Goal: Communication & Community: Ask a question

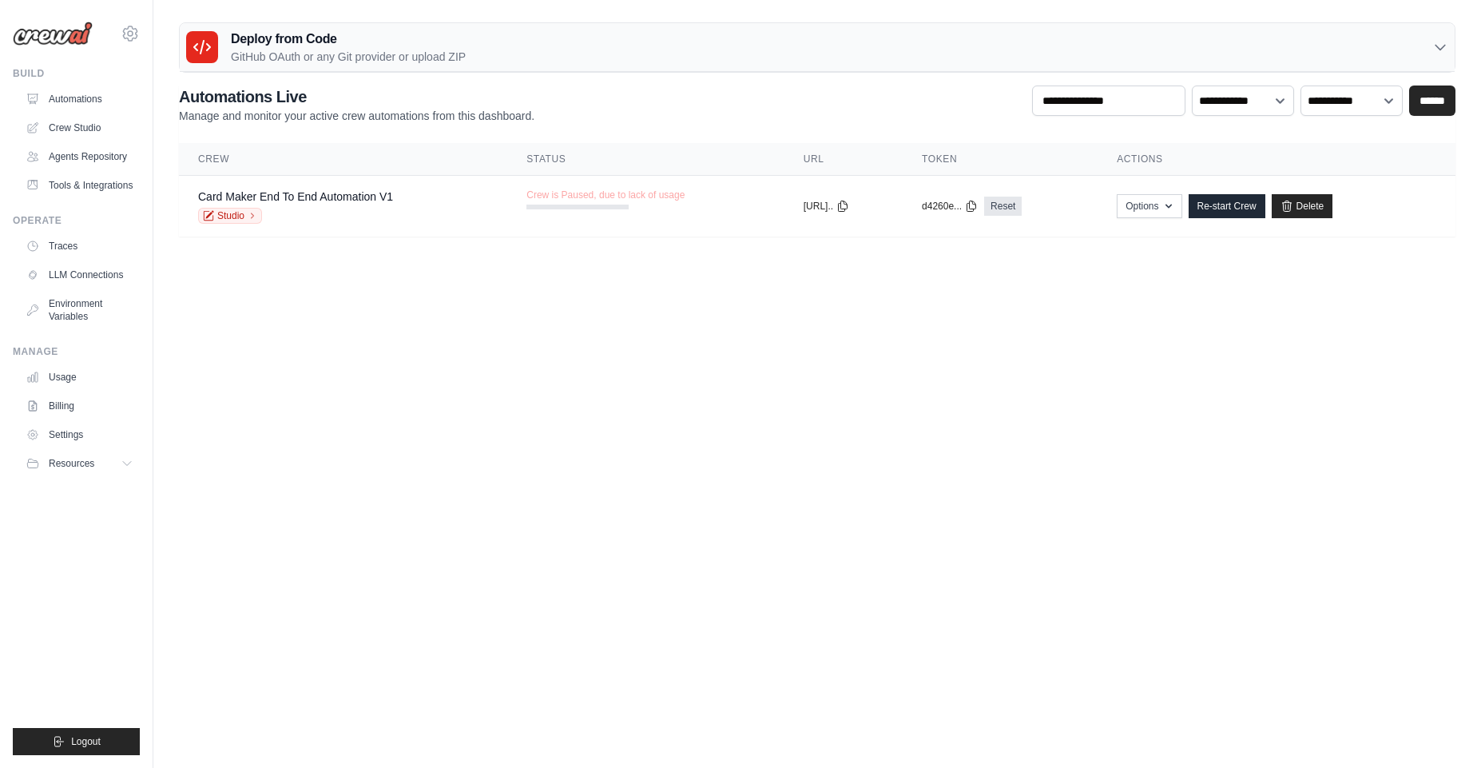
click at [652, 342] on body "[PERSON_NAME][EMAIL_ADDRESS][DOMAIN_NAME] Settings Build Automations" at bounding box center [740, 384] width 1481 height 768
drag, startPoint x: 1240, startPoint y: 203, endPoint x: 1244, endPoint y: 236, distance: 33.0
click at [1241, 204] on link "Re-start Crew" at bounding box center [1227, 206] width 77 height 24
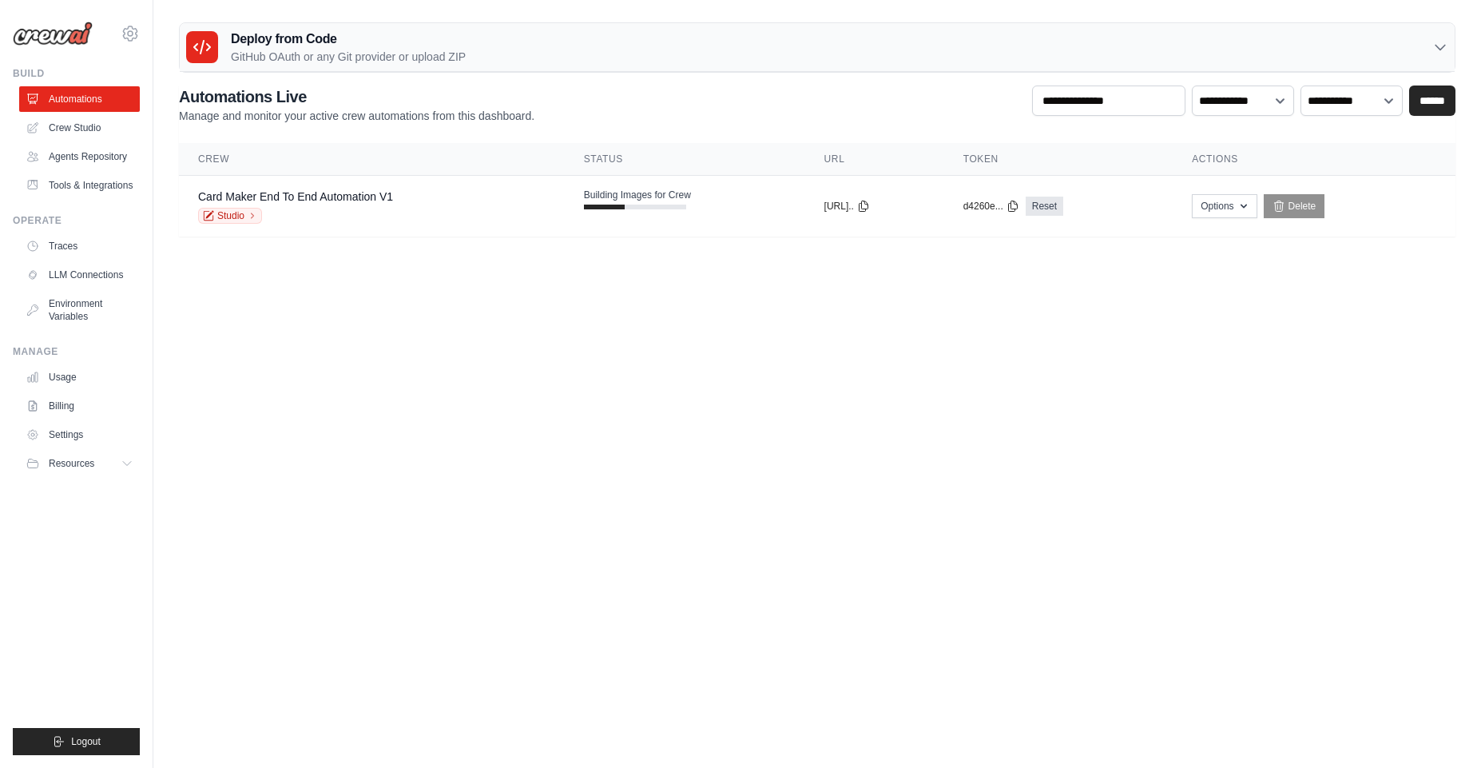
click at [914, 391] on body "[PERSON_NAME][EMAIL_ADDRESS][DOMAIN_NAME] Settings Build Automations" at bounding box center [740, 384] width 1481 height 768
click at [978, 442] on body "[PERSON_NAME][EMAIL_ADDRESS][DOMAIN_NAME] Settings Build Automations" at bounding box center [740, 384] width 1481 height 768
click at [1039, 474] on body "[PERSON_NAME][EMAIL_ADDRESS][DOMAIN_NAME] Settings Build Automations" at bounding box center [740, 384] width 1481 height 768
click at [673, 381] on body "[PERSON_NAME][EMAIL_ADDRESS][DOMAIN_NAME] Settings Build Automations" at bounding box center [740, 384] width 1481 height 768
click at [812, 218] on td "copied https://card-mak..." at bounding box center [874, 207] width 139 height 62
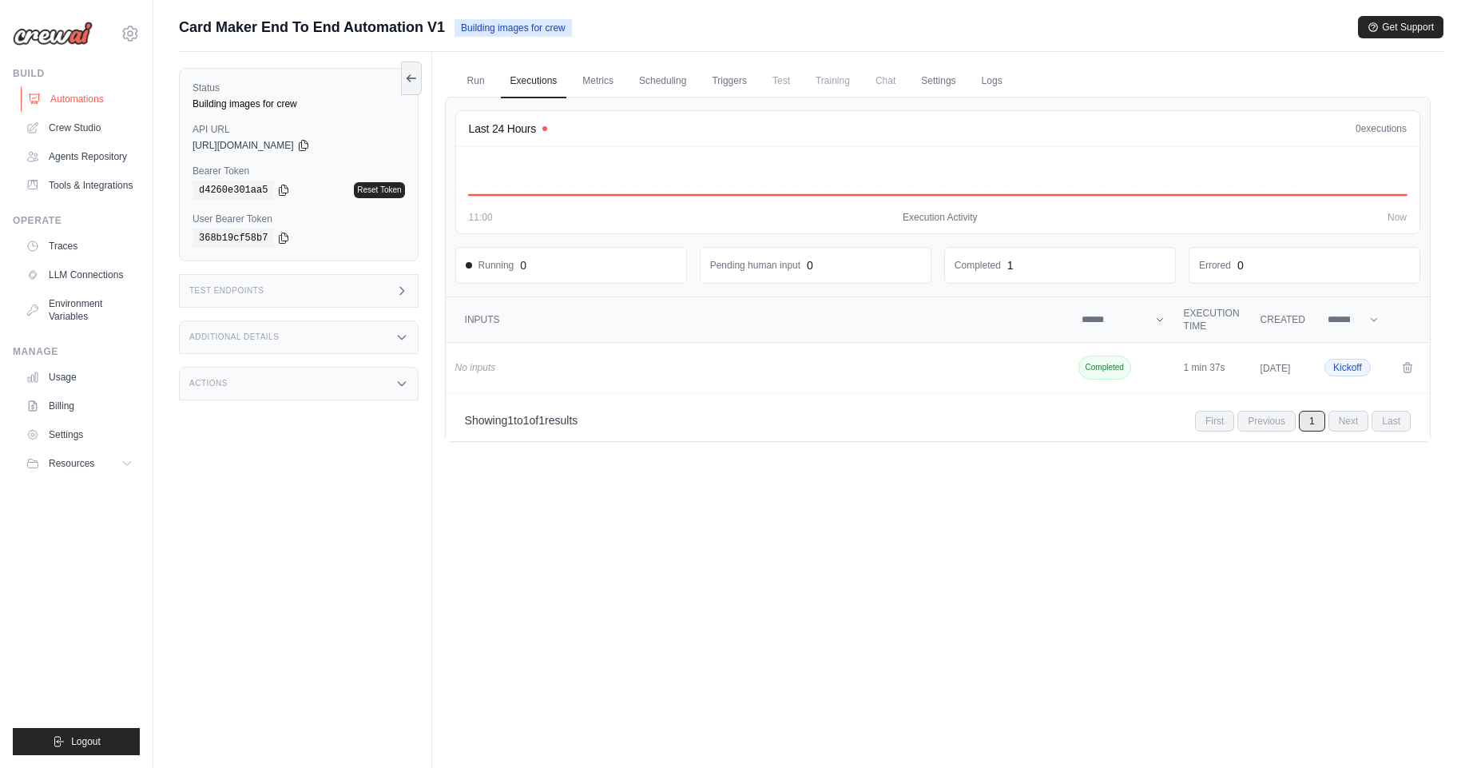
click at [81, 101] on link "Automations" at bounding box center [81, 99] width 121 height 26
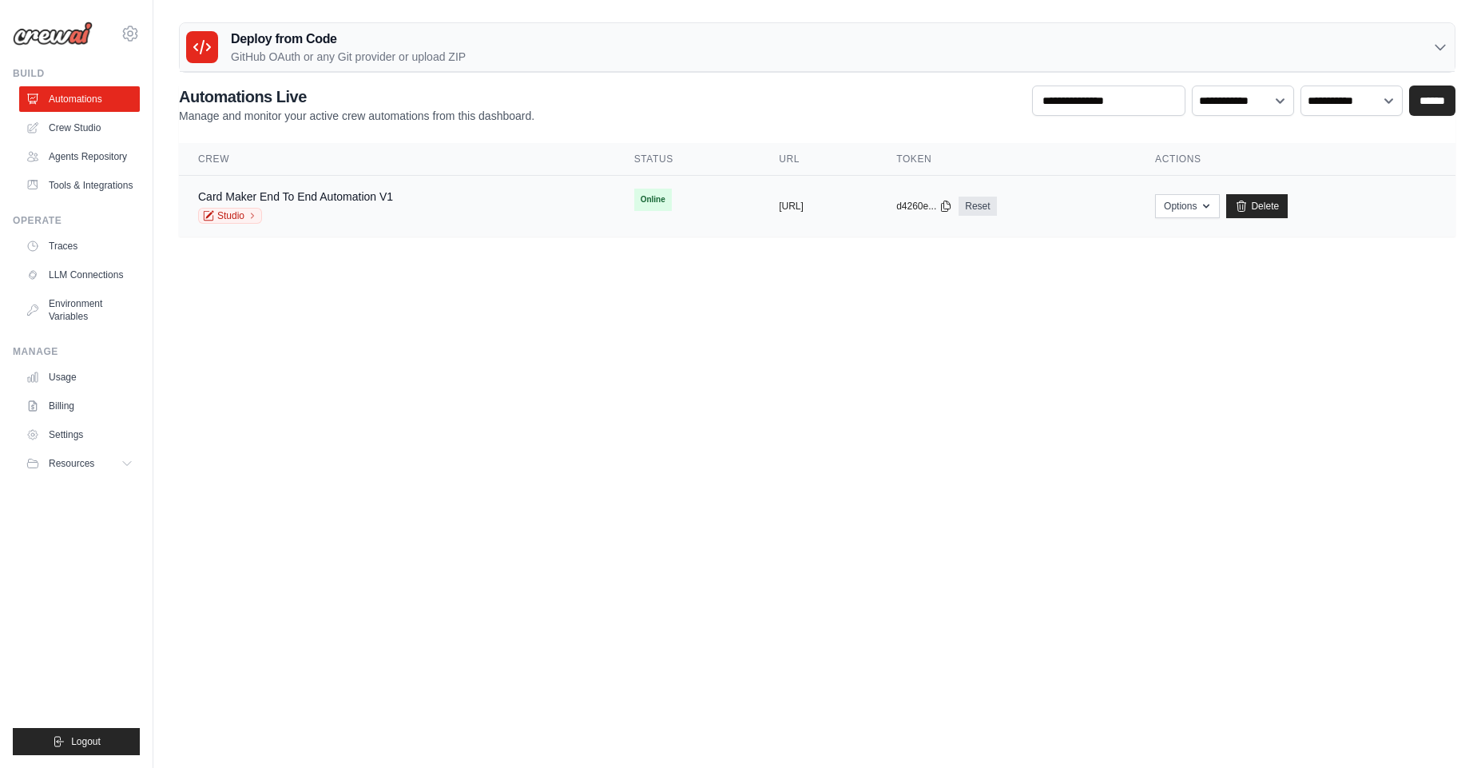
click at [760, 216] on td "copied https://card-maker-end-to-end-autom" at bounding box center [818, 207] width 117 height 62
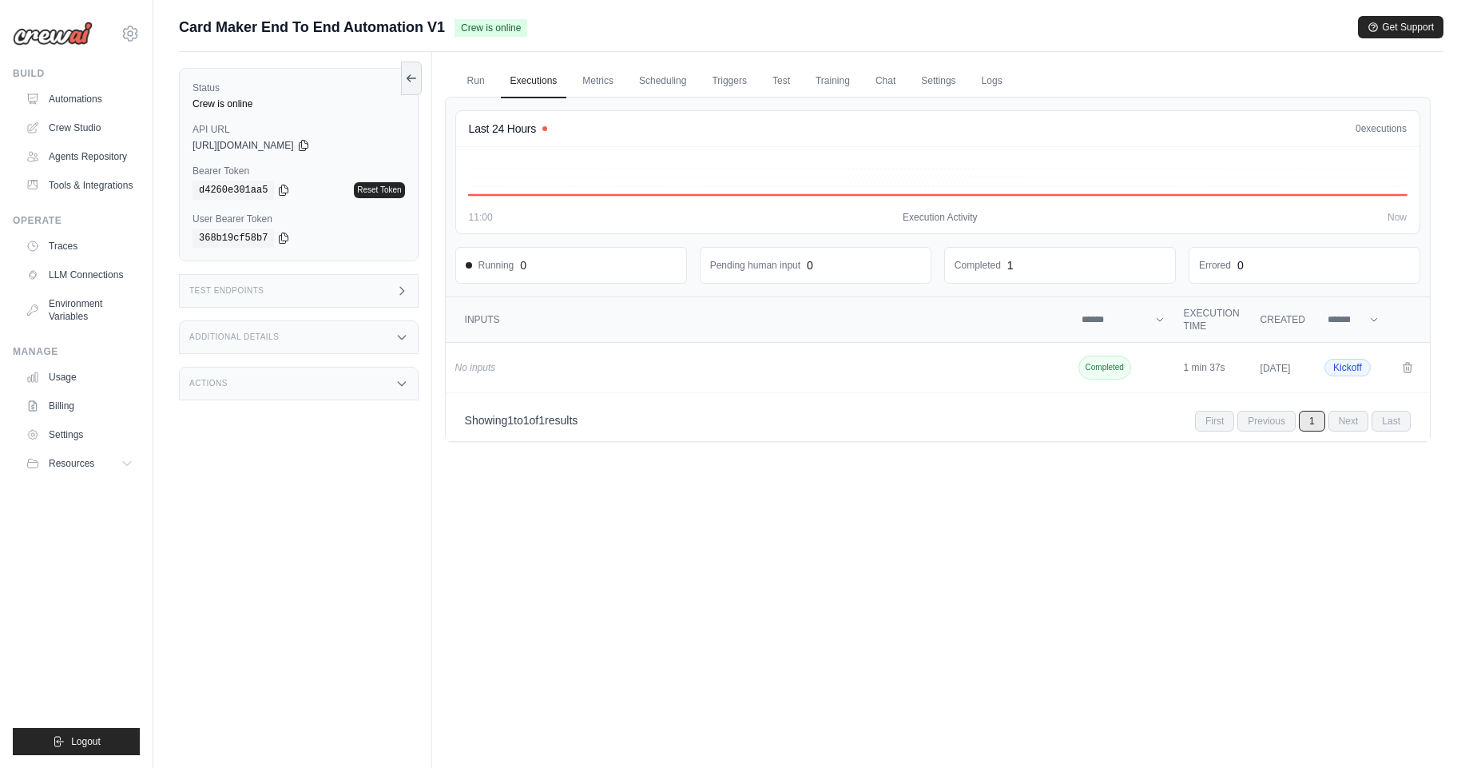
click at [323, 288] on div "Test Endpoints" at bounding box center [299, 291] width 240 height 34
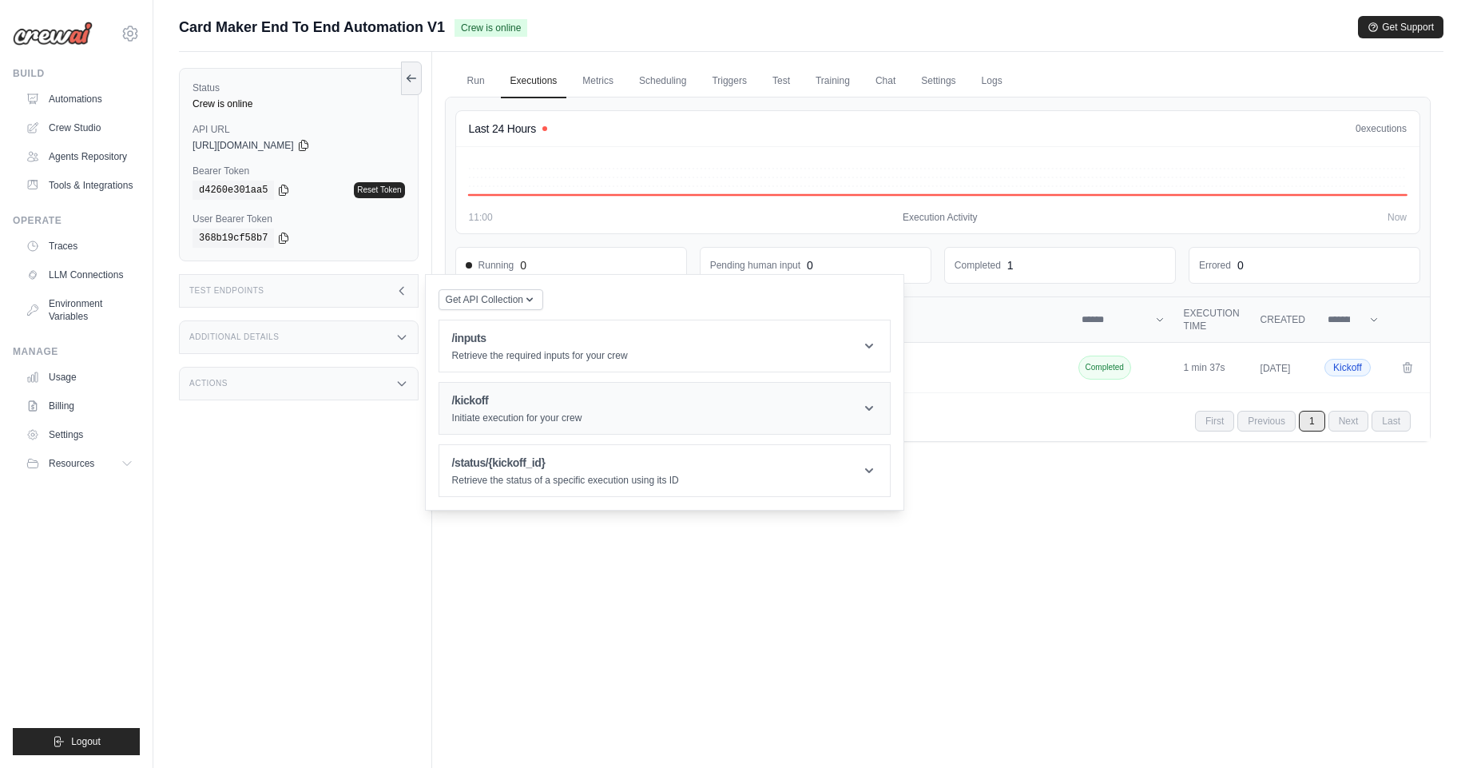
click at [542, 396] on h1 "/kickoff" at bounding box center [517, 400] width 130 height 16
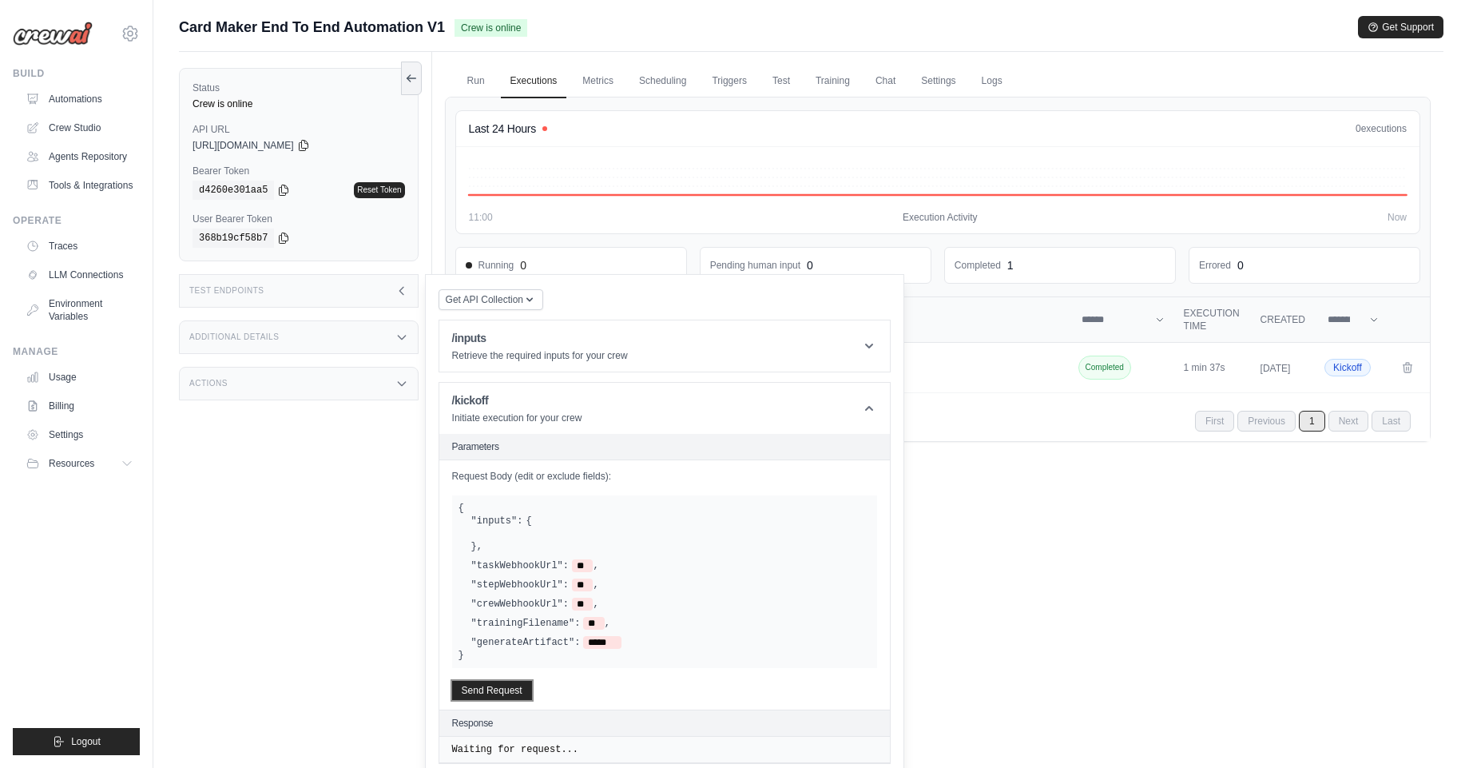
drag, startPoint x: 501, startPoint y: 686, endPoint x: 534, endPoint y: 720, distance: 47.5
click at [502, 687] on button "Send Request" at bounding box center [492, 690] width 80 height 19
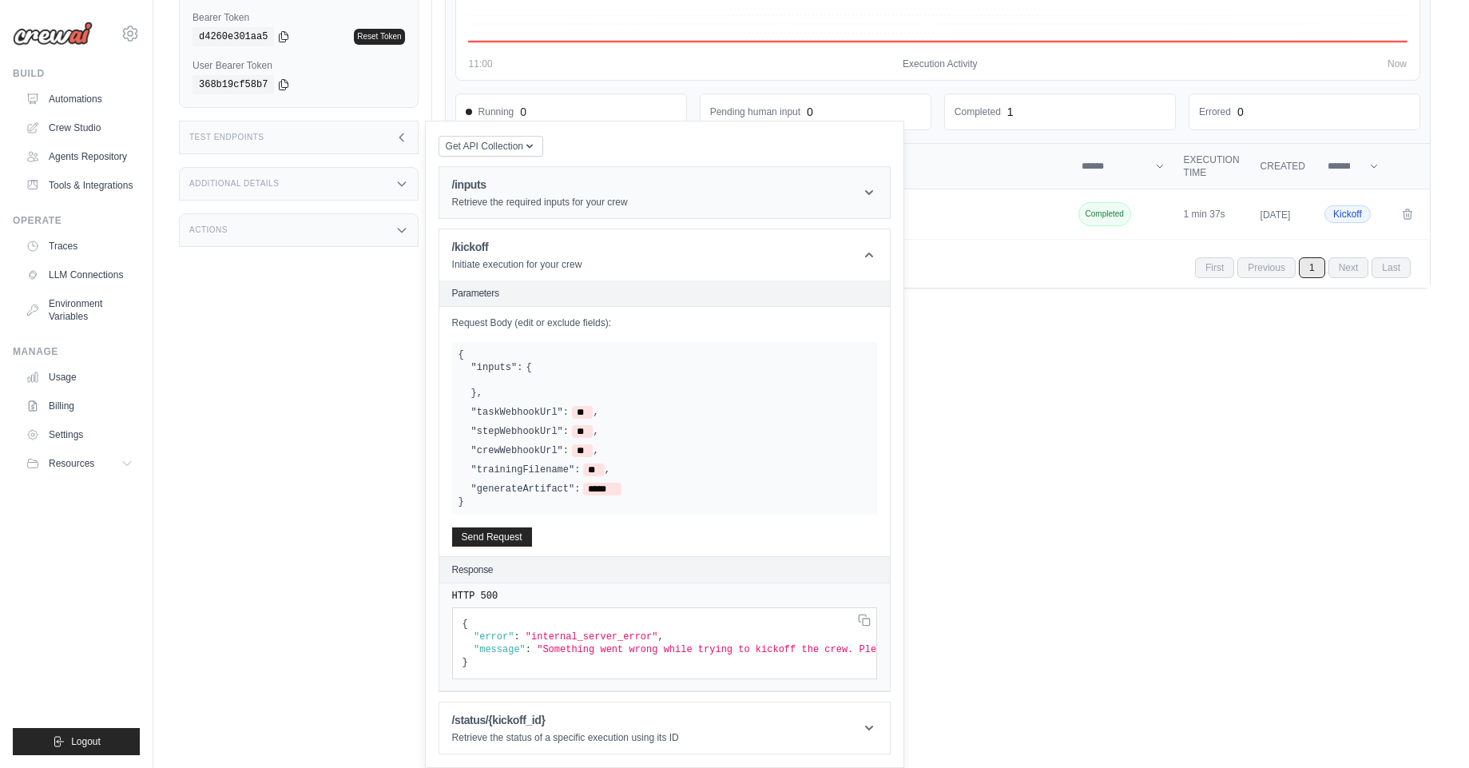
click at [538, 196] on p "Retrieve the required inputs for your crew" at bounding box center [540, 202] width 176 height 13
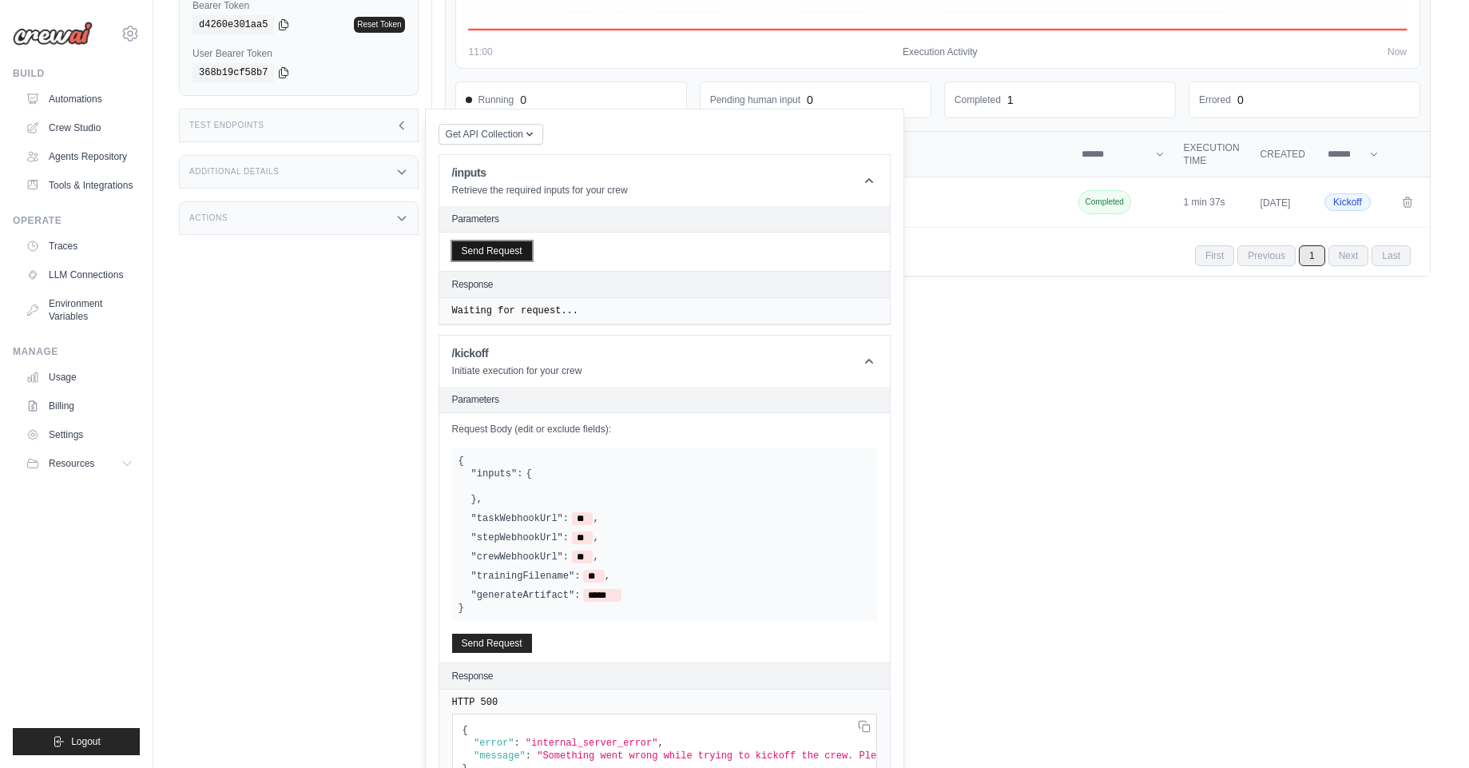
click at [496, 256] on button "Send Request" at bounding box center [492, 250] width 80 height 19
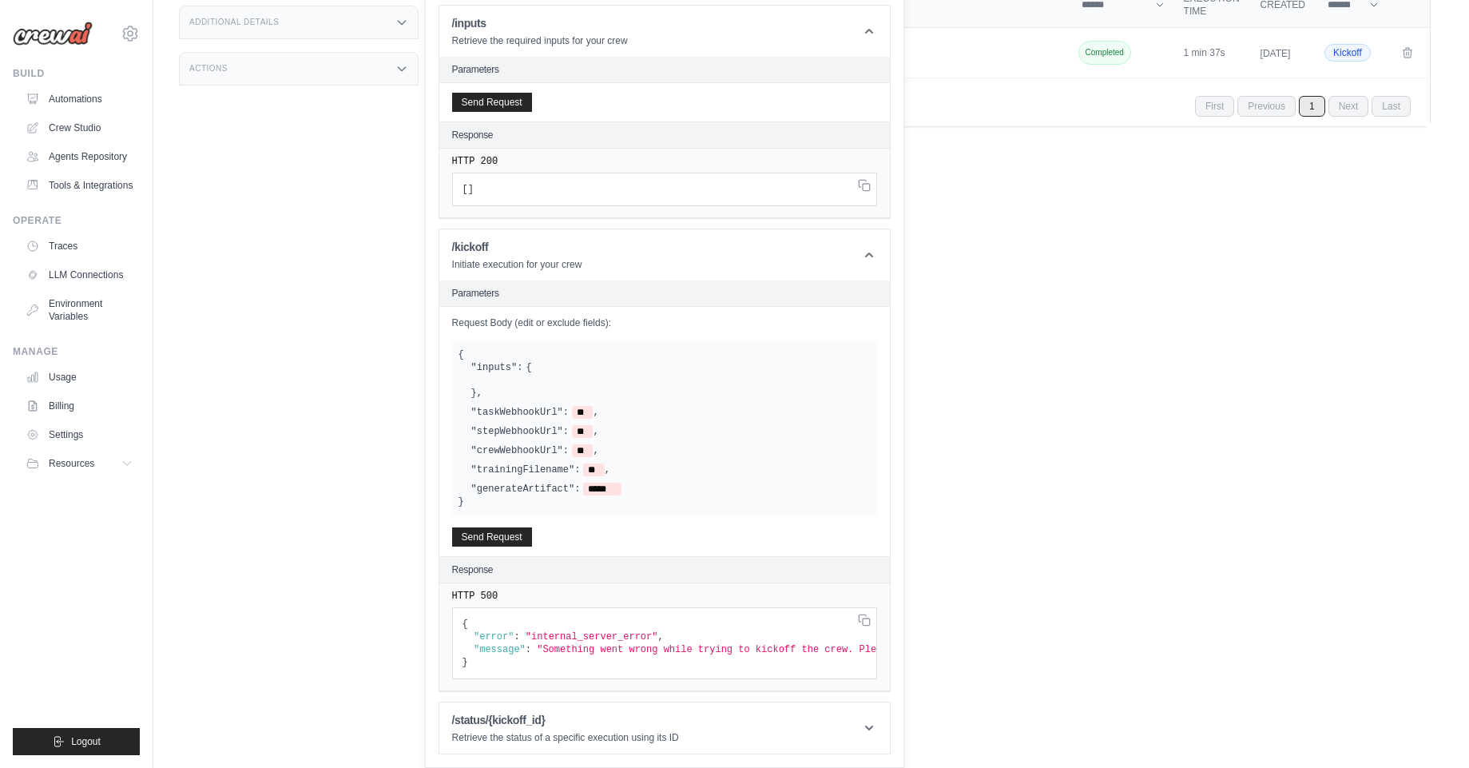
scroll to position [327, 0]
drag, startPoint x: 480, startPoint y: 495, endPoint x: 436, endPoint y: 339, distance: 161.8
click at [436, 339] on div "Get API Collection Postman API Collection /inputs Retrieve the required inputs …" at bounding box center [664, 363] width 479 height 808
copy div "{ "inputs": { } , "taskWebhookUrl": ** , "stepWebhookUrl": ** , "crewWebhookUrl…"
click at [497, 463] on label ""trainingFilename":" at bounding box center [525, 469] width 109 height 13
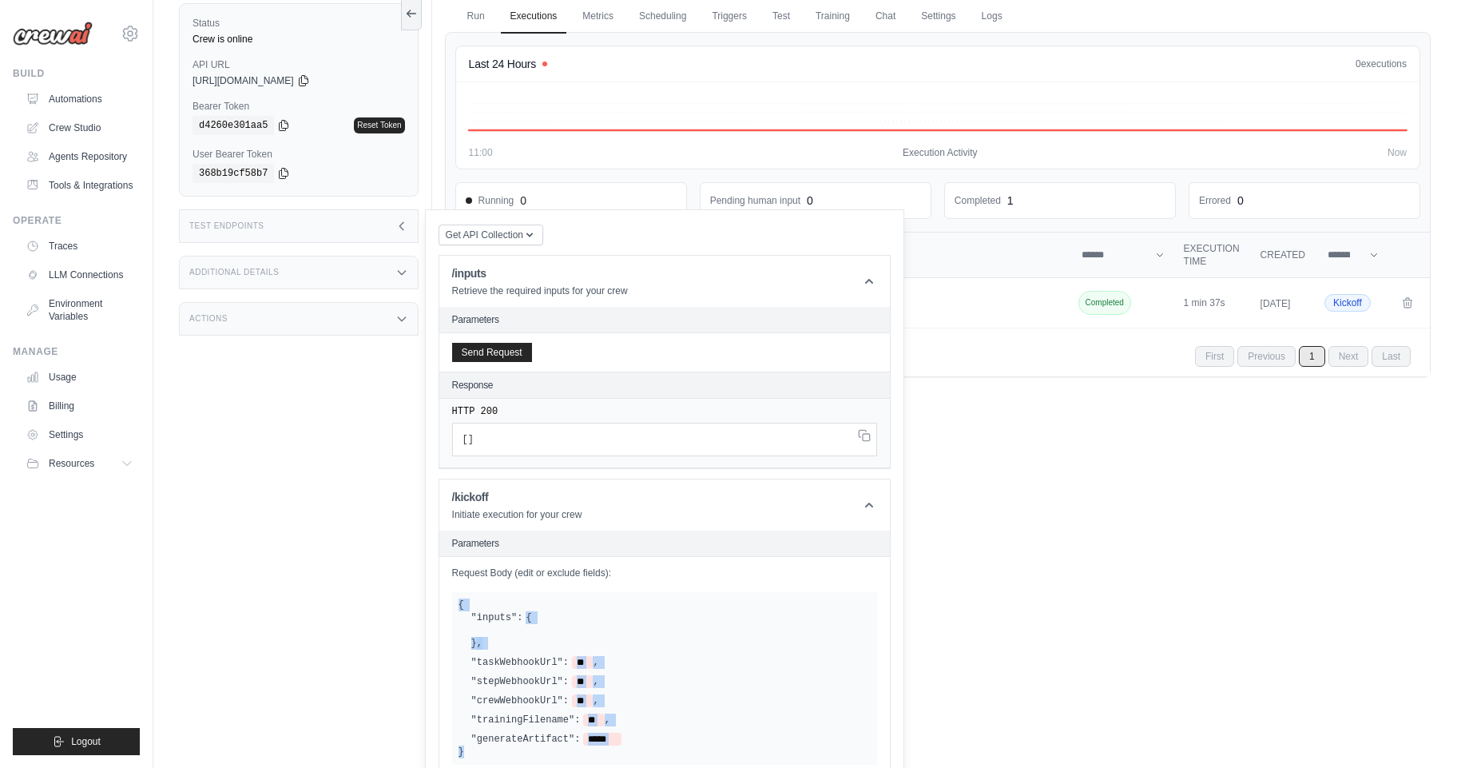
scroll to position [39, 0]
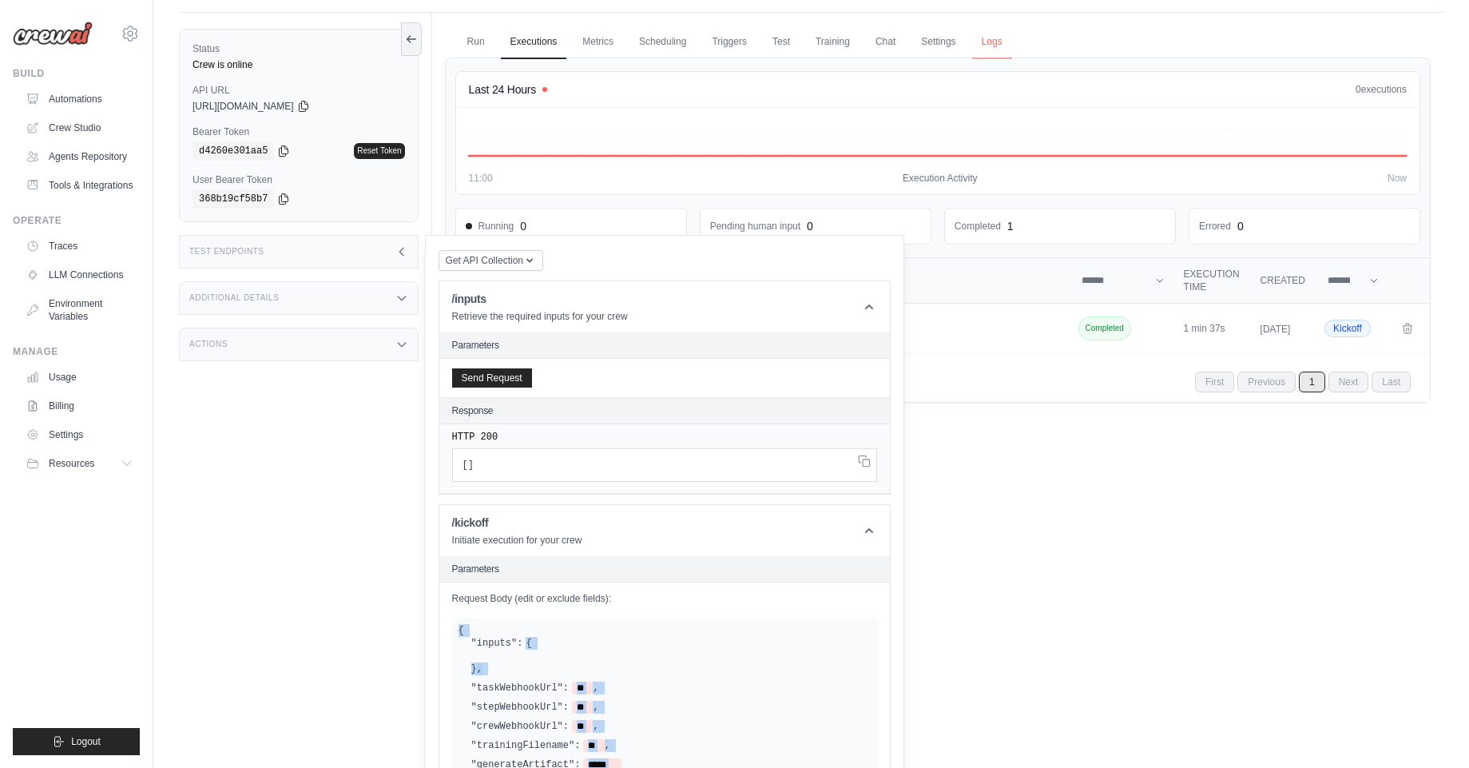
click at [997, 42] on link "Logs" at bounding box center [992, 43] width 40 height 34
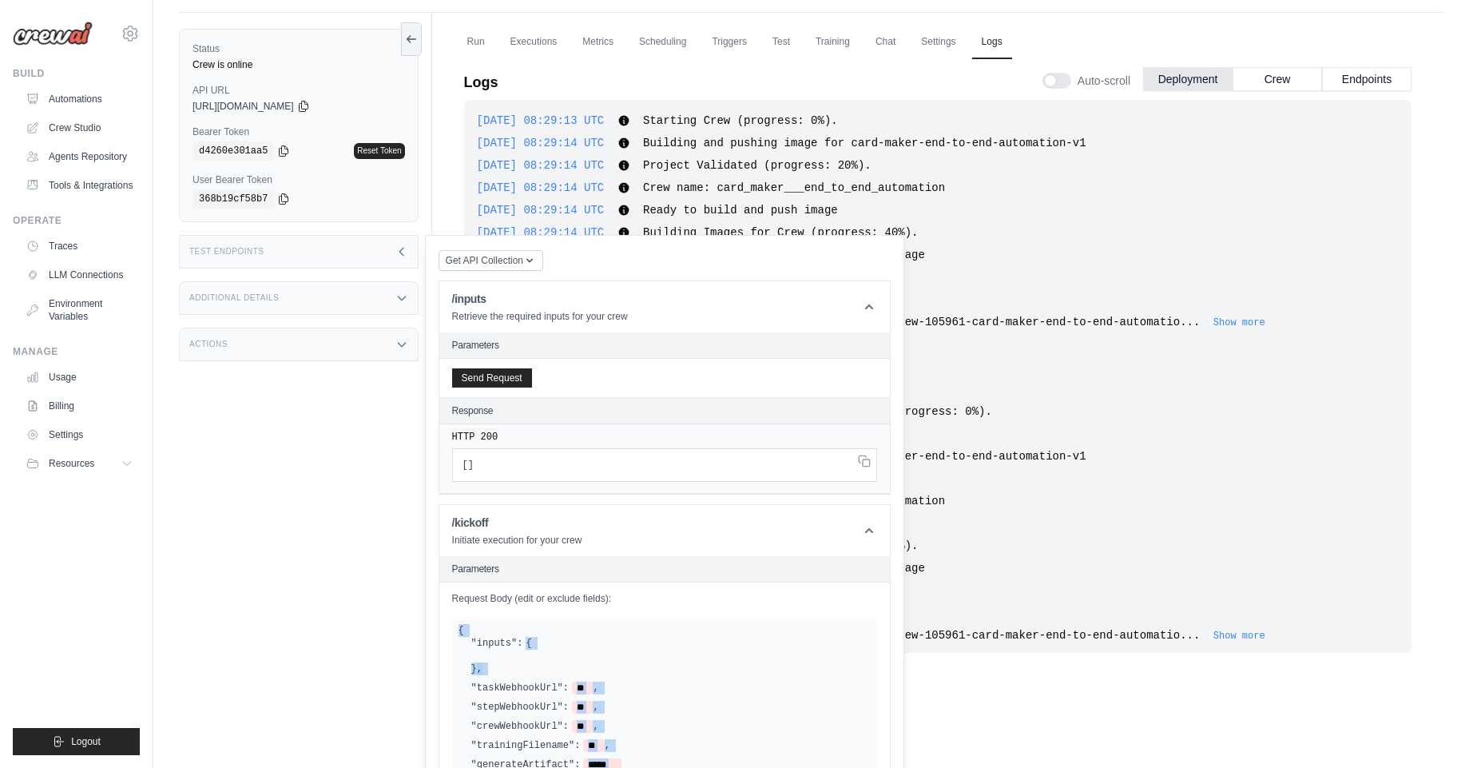
scroll to position [54, 0]
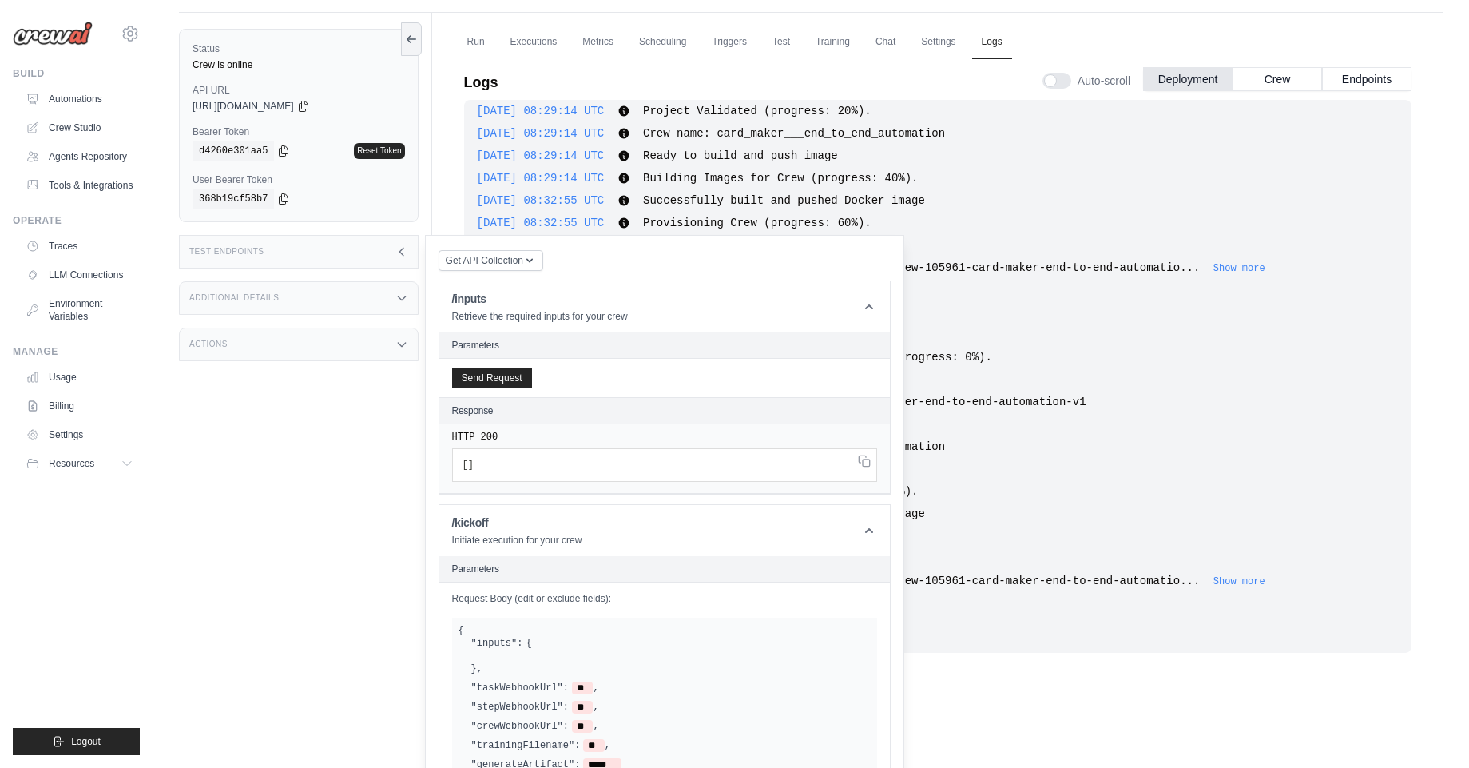
click at [363, 256] on div "Test Endpoints" at bounding box center [299, 252] width 240 height 34
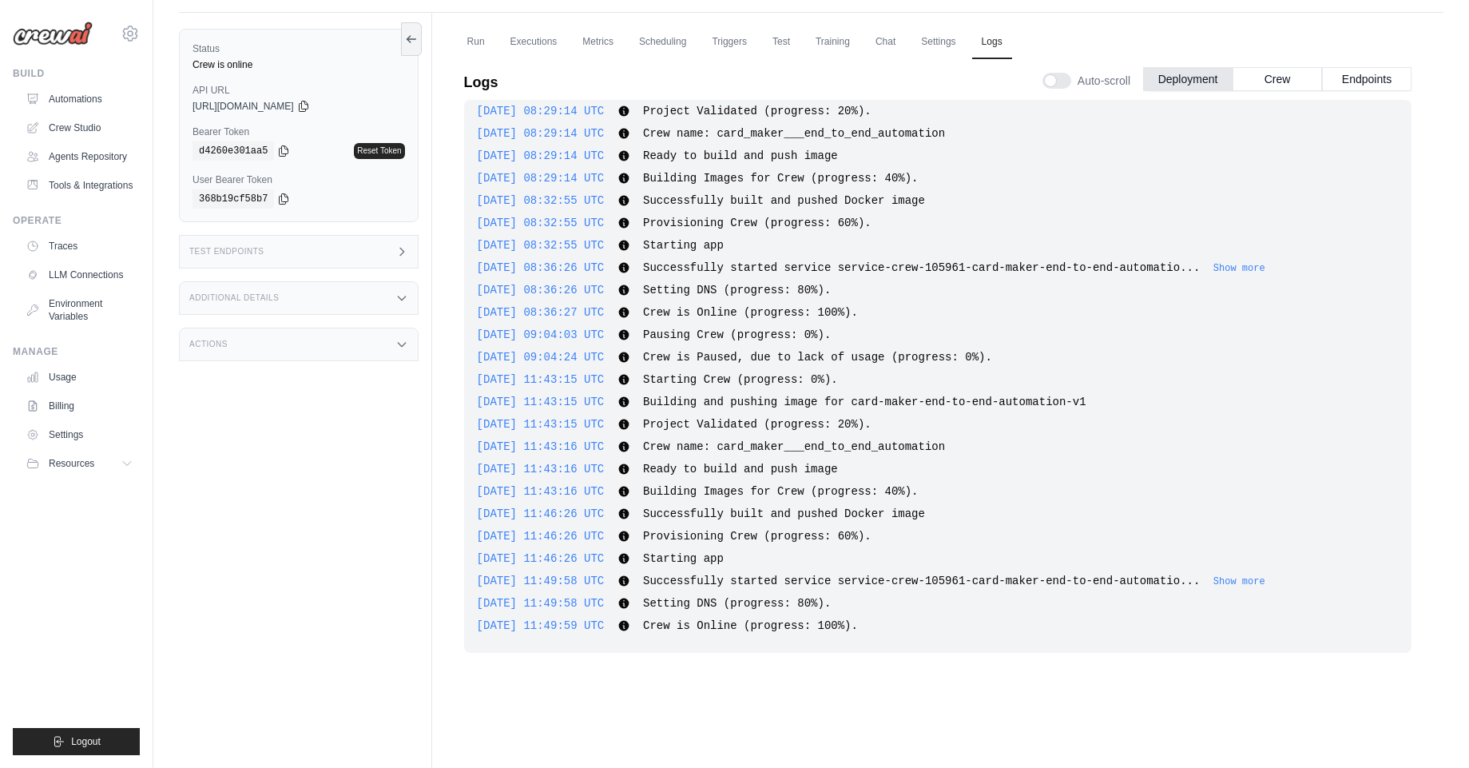
scroll to position [68, 0]
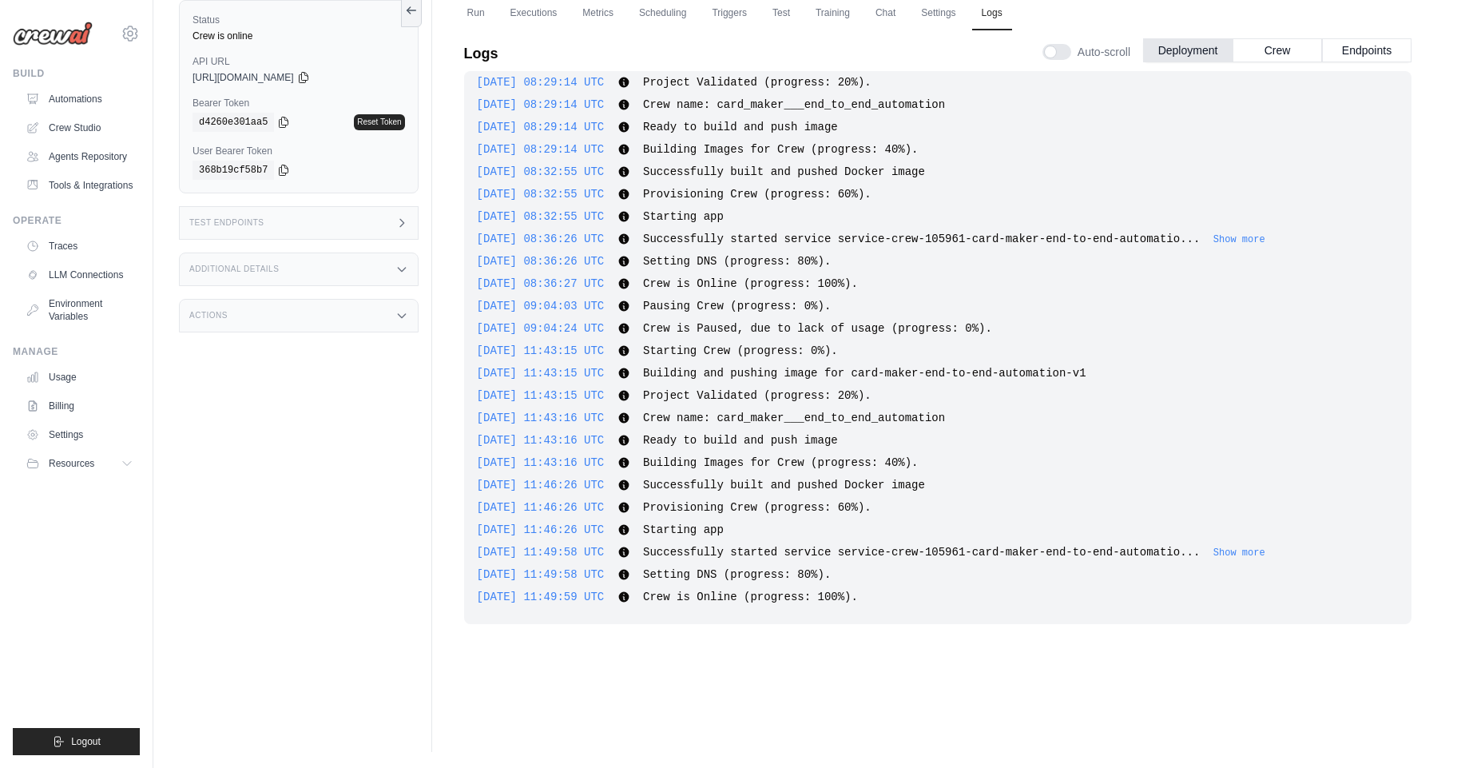
click at [267, 275] on div "Additional Details" at bounding box center [299, 269] width 240 height 34
click at [305, 224] on div "Test Endpoints" at bounding box center [299, 223] width 240 height 34
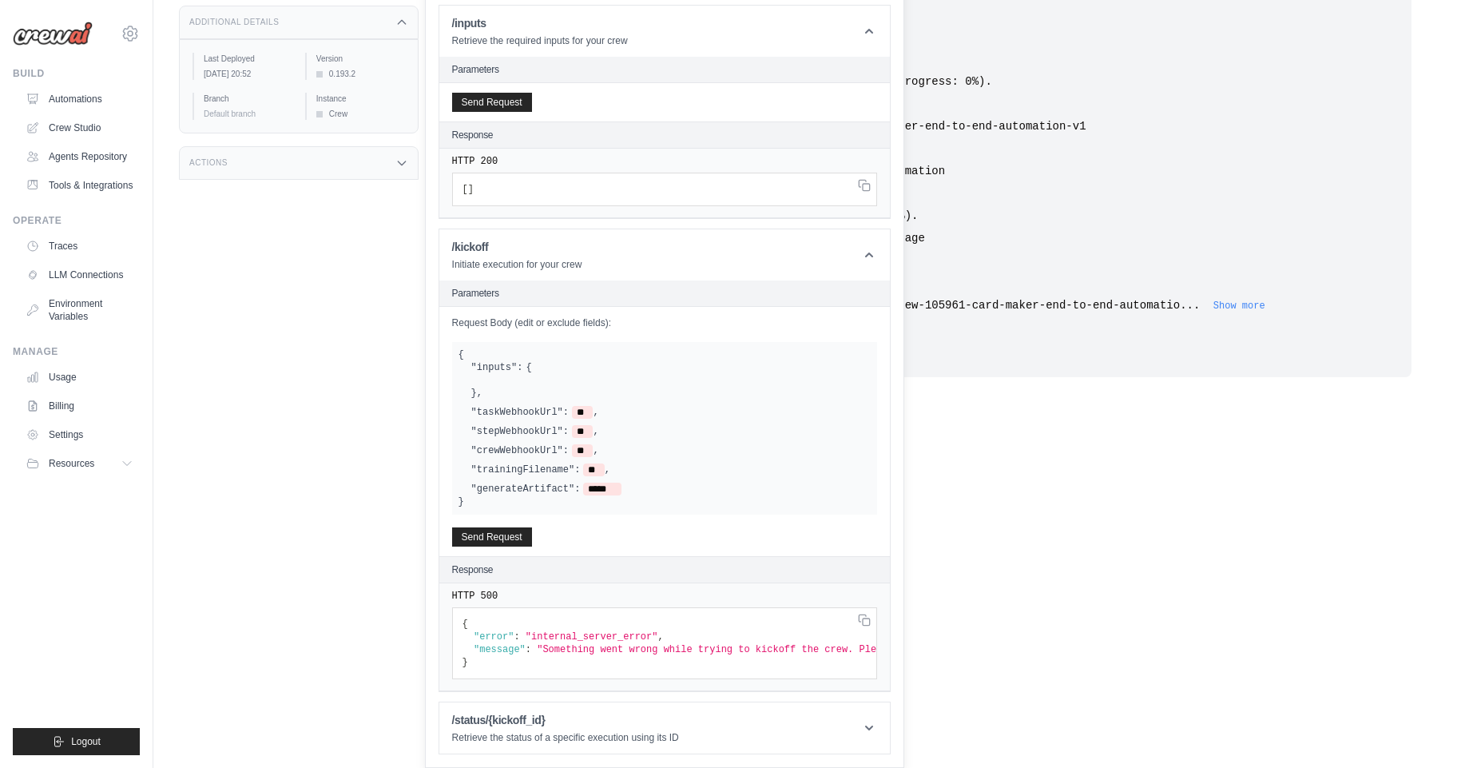
scroll to position [327, 0]
click at [501, 526] on button "Send Request" at bounding box center [492, 535] width 80 height 19
click at [684, 630] on pre "{ "error" : "internal_server_error" , "message" : "Something went wrong while t…" at bounding box center [664, 643] width 425 height 72
drag, startPoint x: 684, startPoint y: 630, endPoint x: 836, endPoint y: 640, distance: 152.9
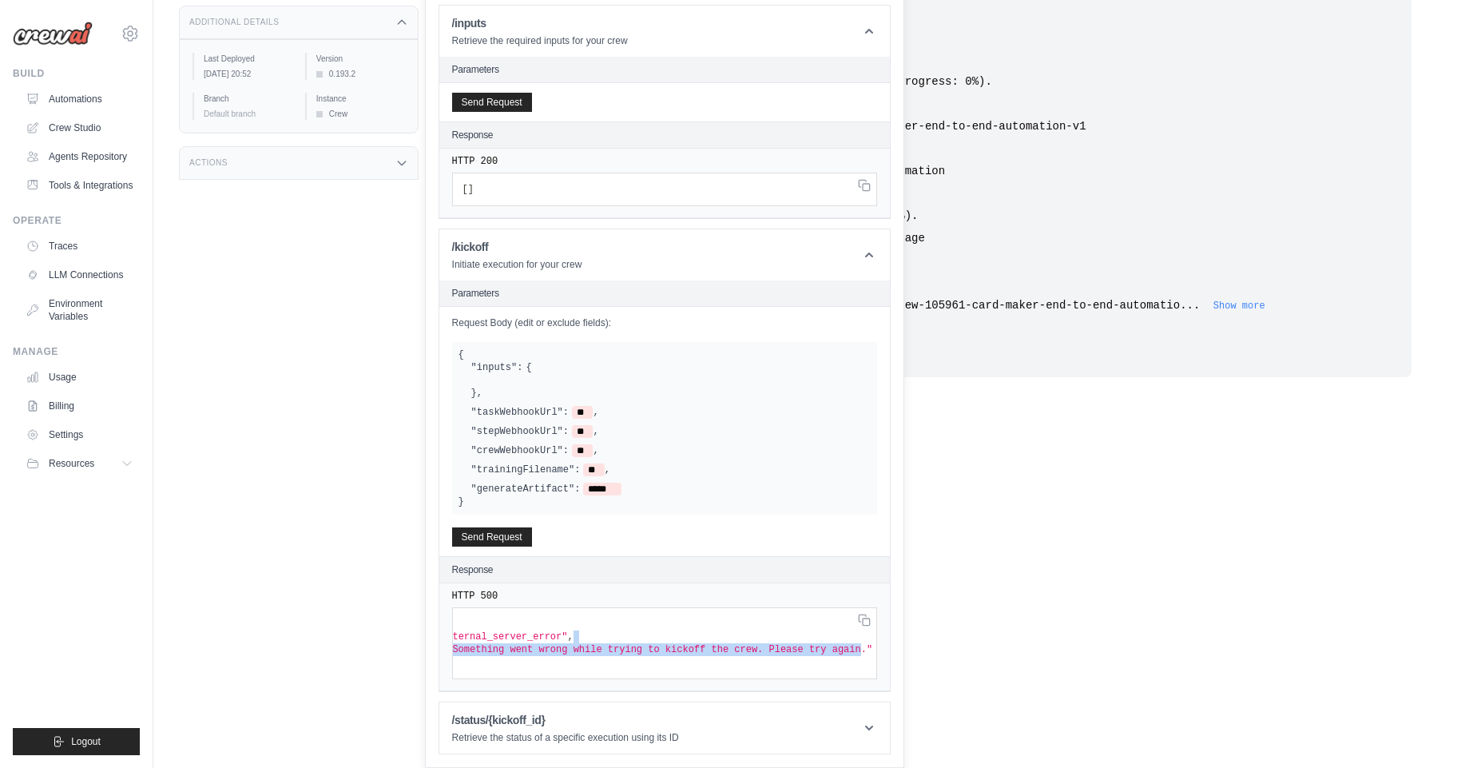
click at [836, 640] on pre "{ "error" : "internal_server_error" , "message" : "Something went wrong while t…" at bounding box center [664, 643] width 425 height 72
click at [836, 644] on span ""Something went wrong while trying to kickoff the crew. Please try again."" at bounding box center [659, 649] width 426 height 11
drag, startPoint x: 836, startPoint y: 640, endPoint x: 550, endPoint y: 641, distance: 286.8
click at [550, 644] on span ""Something went wrong while trying to kickoff the crew. Please try again."" at bounding box center [750, 649] width 426 height 11
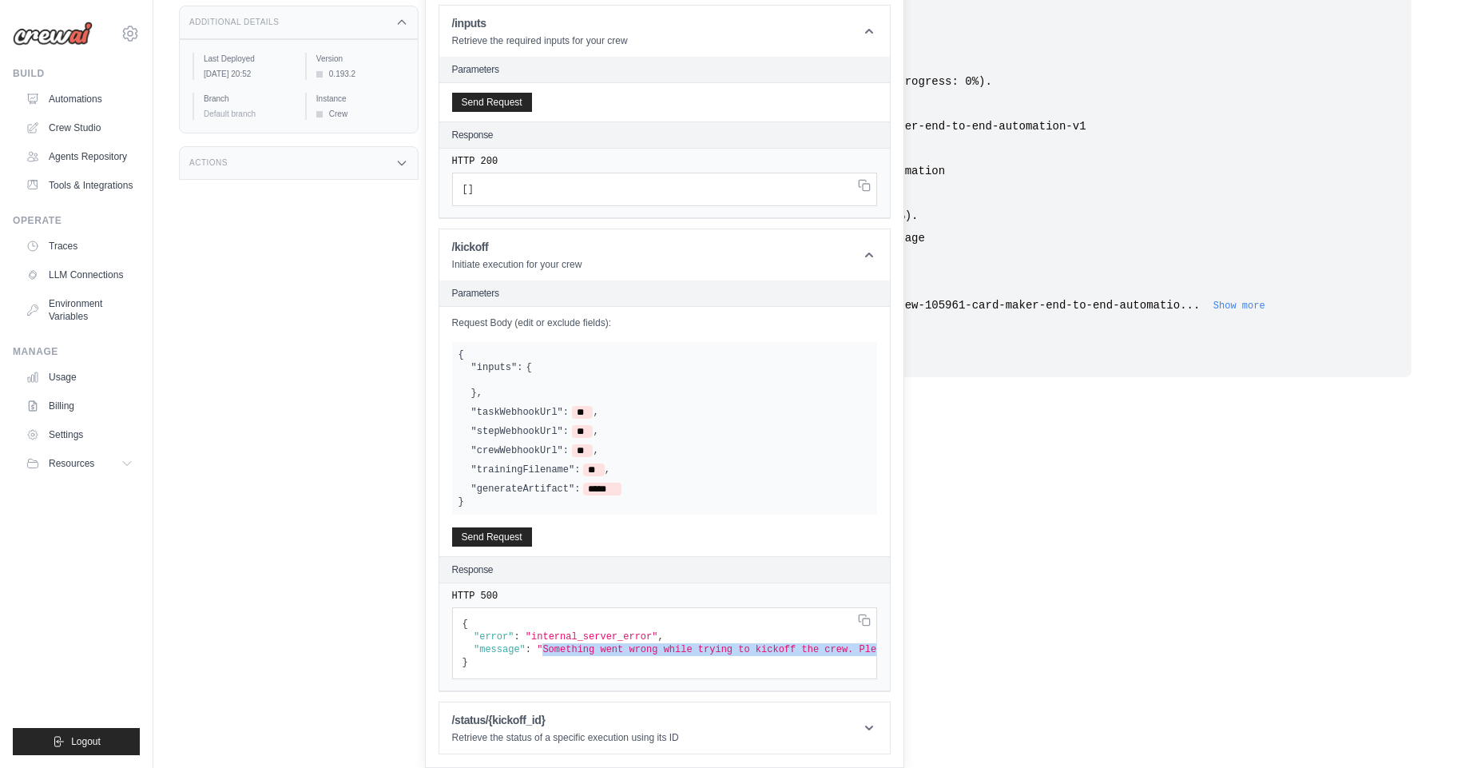
click at [493, 425] on label ""stepWebhookUrl":" at bounding box center [519, 431] width 97 height 13
drag, startPoint x: 493, startPoint y: 416, endPoint x: 505, endPoint y: 471, distance: 56.4
click at [505, 471] on div ""inputs": { } , "taskWebhookUrl": ** , "stepWebhookUrl": ** , "crewWebhookUrl":…" at bounding box center [664, 428] width 412 height 134
drag, startPoint x: 488, startPoint y: 491, endPoint x: 471, endPoint y: 343, distance: 148.7
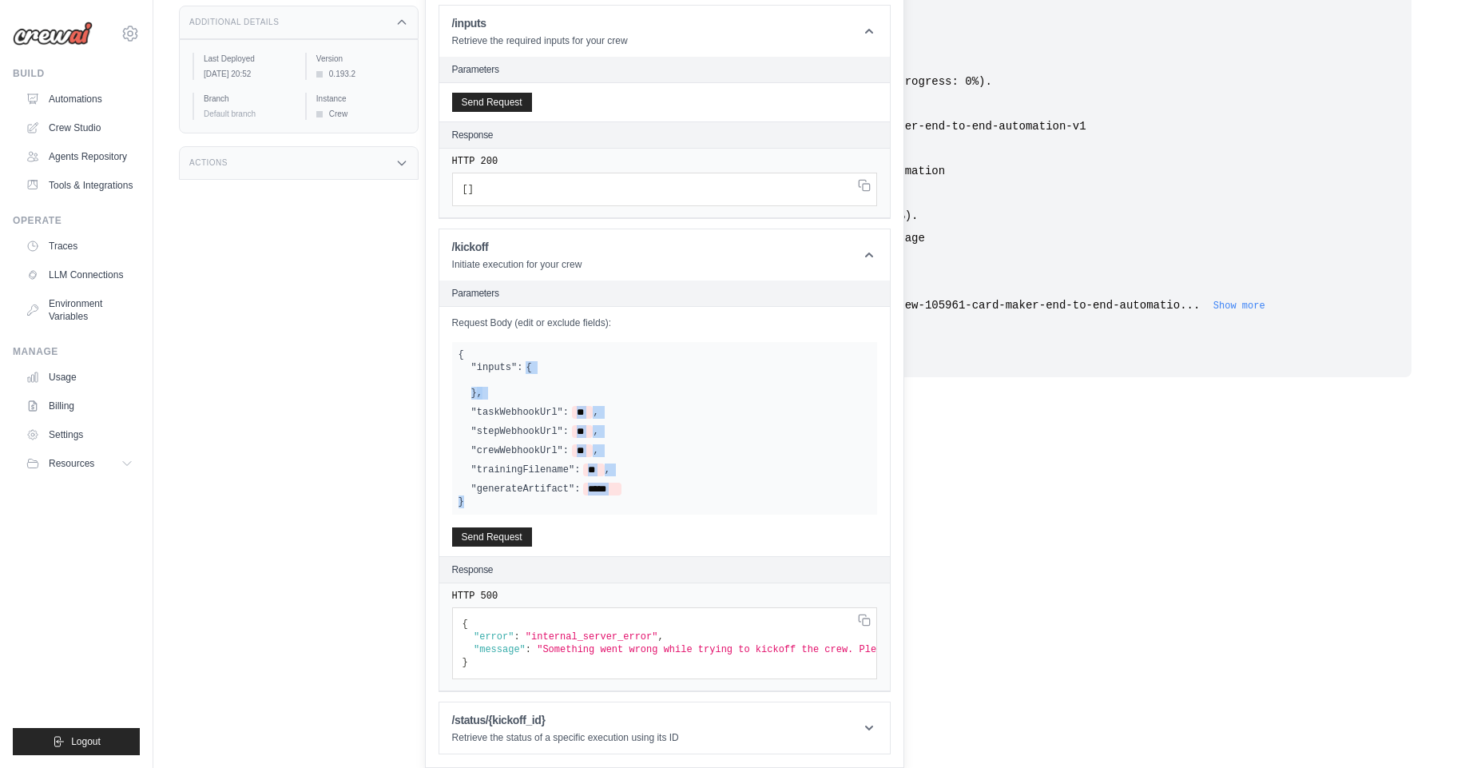
click at [471, 343] on div "{ "inputs": { } , "taskWebhookUrl": ** , "stepWebhookUrl": ** , "crewWebhookUrl…" at bounding box center [664, 428] width 425 height 173
drag, startPoint x: 471, startPoint y: 343, endPoint x: 473, endPoint y: 510, distance: 166.9
click at [473, 510] on div "Request Body (edit or exclude fields): { "inputs": { } , "taskWebhookUrl": ** ,…" at bounding box center [664, 431] width 450 height 249
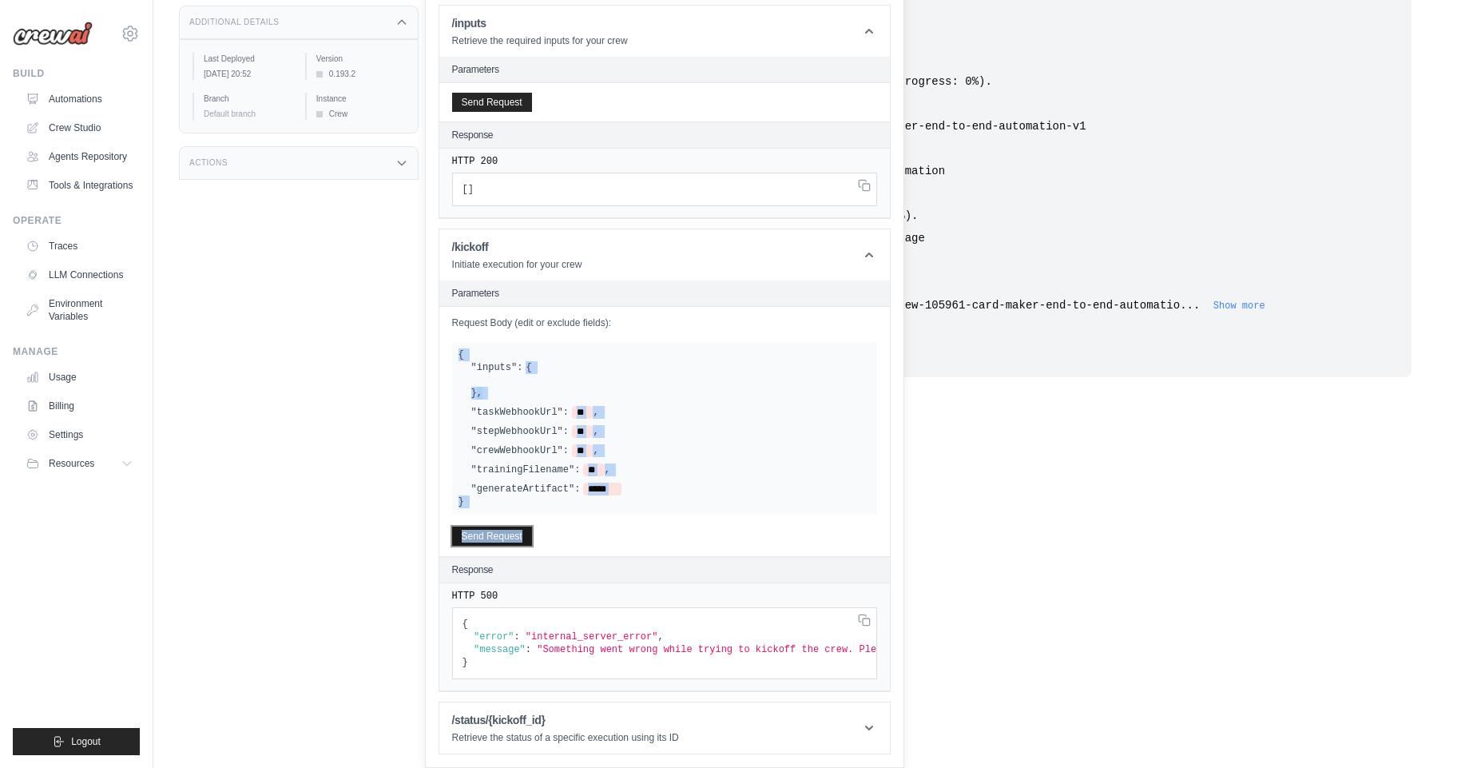
click at [486, 526] on button "Send Request" at bounding box center [492, 535] width 80 height 19
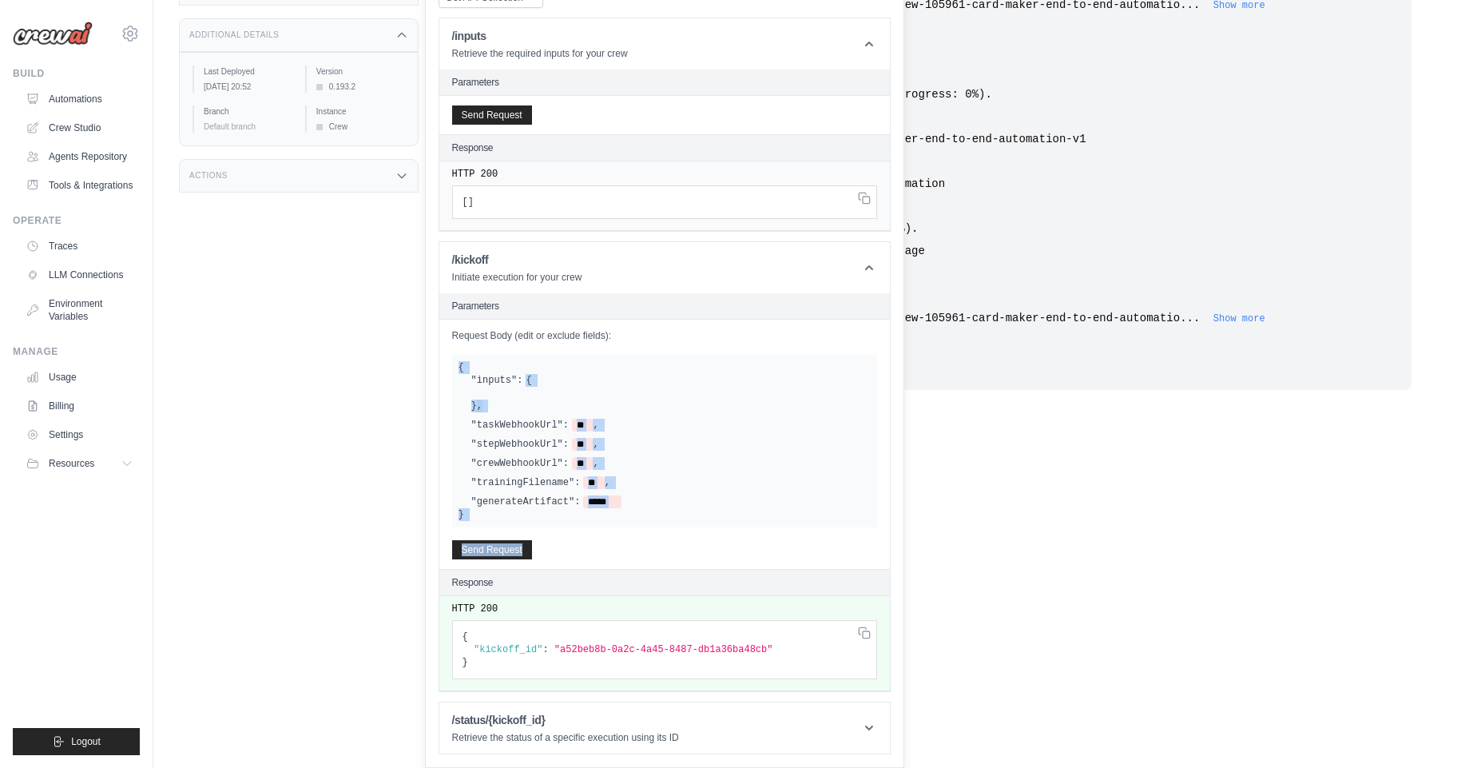
scroll to position [302, 0]
click at [478, 526] on div "Request Body (edit or exclude fields): { "inputs": { } , "taskWebhookUrl": ** ,…" at bounding box center [664, 443] width 450 height 249
drag, startPoint x: 478, startPoint y: 524, endPoint x: 457, endPoint y: 351, distance: 174.7
click at [457, 351] on div "Request Body (edit or exclude fields): { "inputs": { } , "taskWebhookUrl": ** ,…" at bounding box center [664, 443] width 450 height 249
copy div "{ "inputs": { } , "taskWebhookUrl": ** , "stepWebhookUrl": ** , "crewWebhookUrl…"
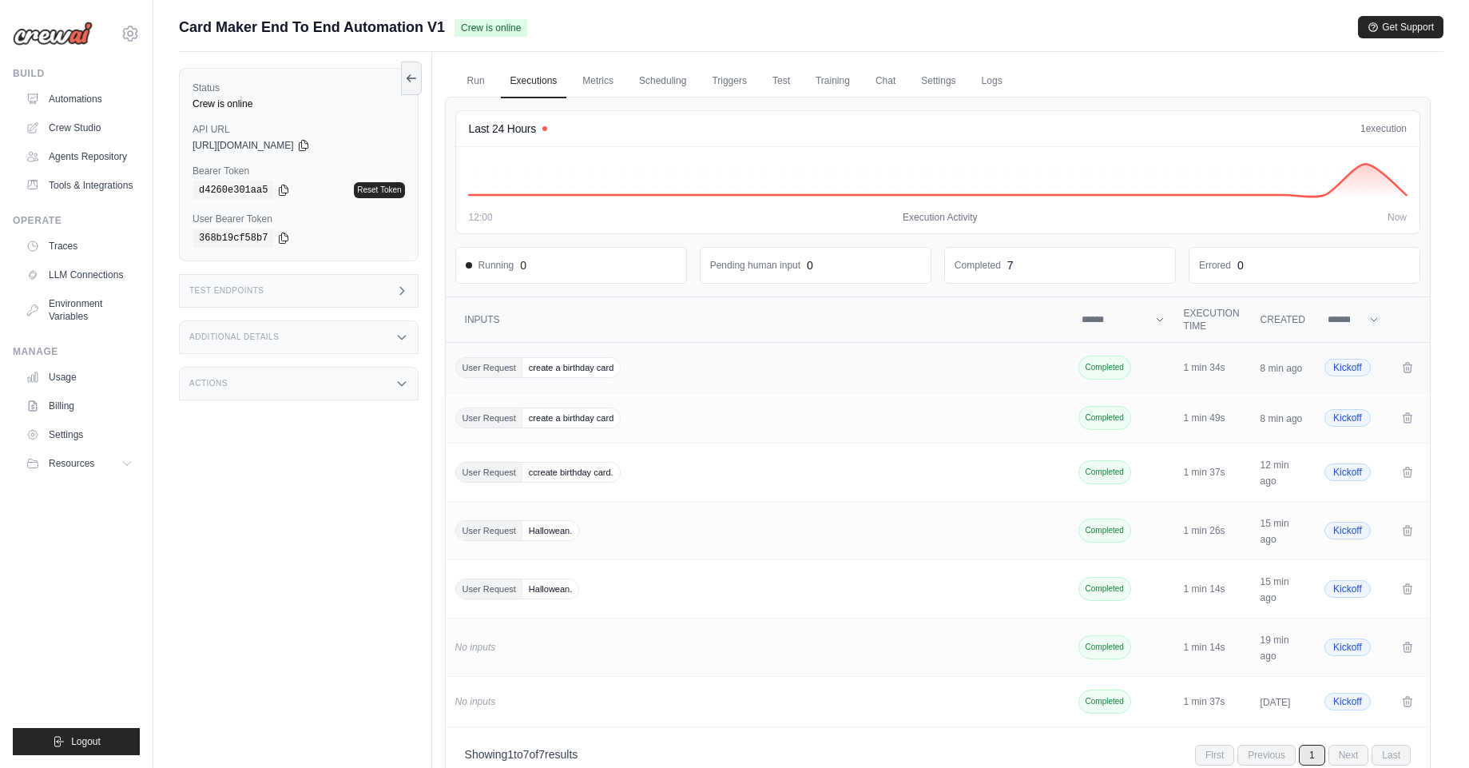
click at [579, 365] on span "create a birthday card" at bounding box center [570, 367] width 97 height 19
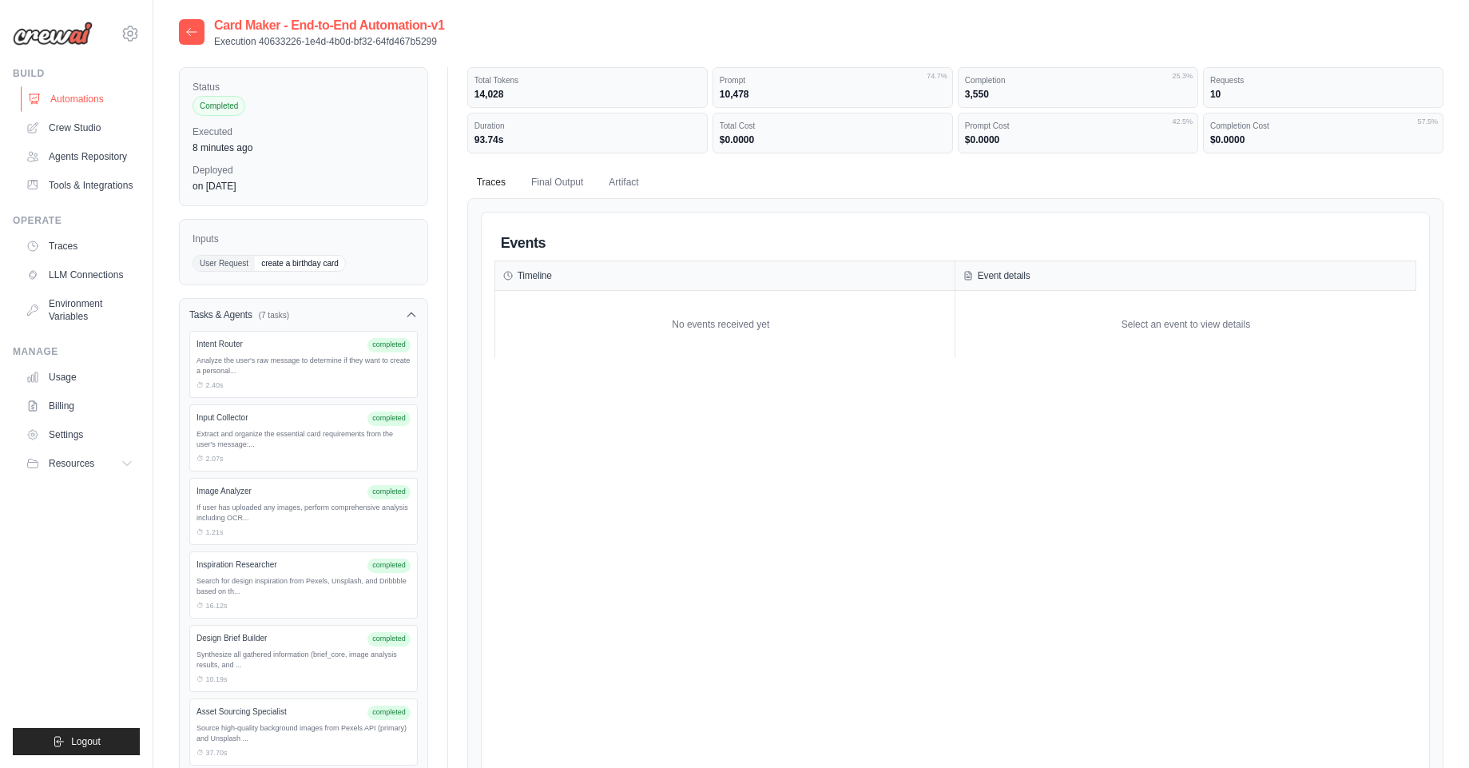
click at [50, 106] on link "Automations" at bounding box center [81, 99] width 121 height 26
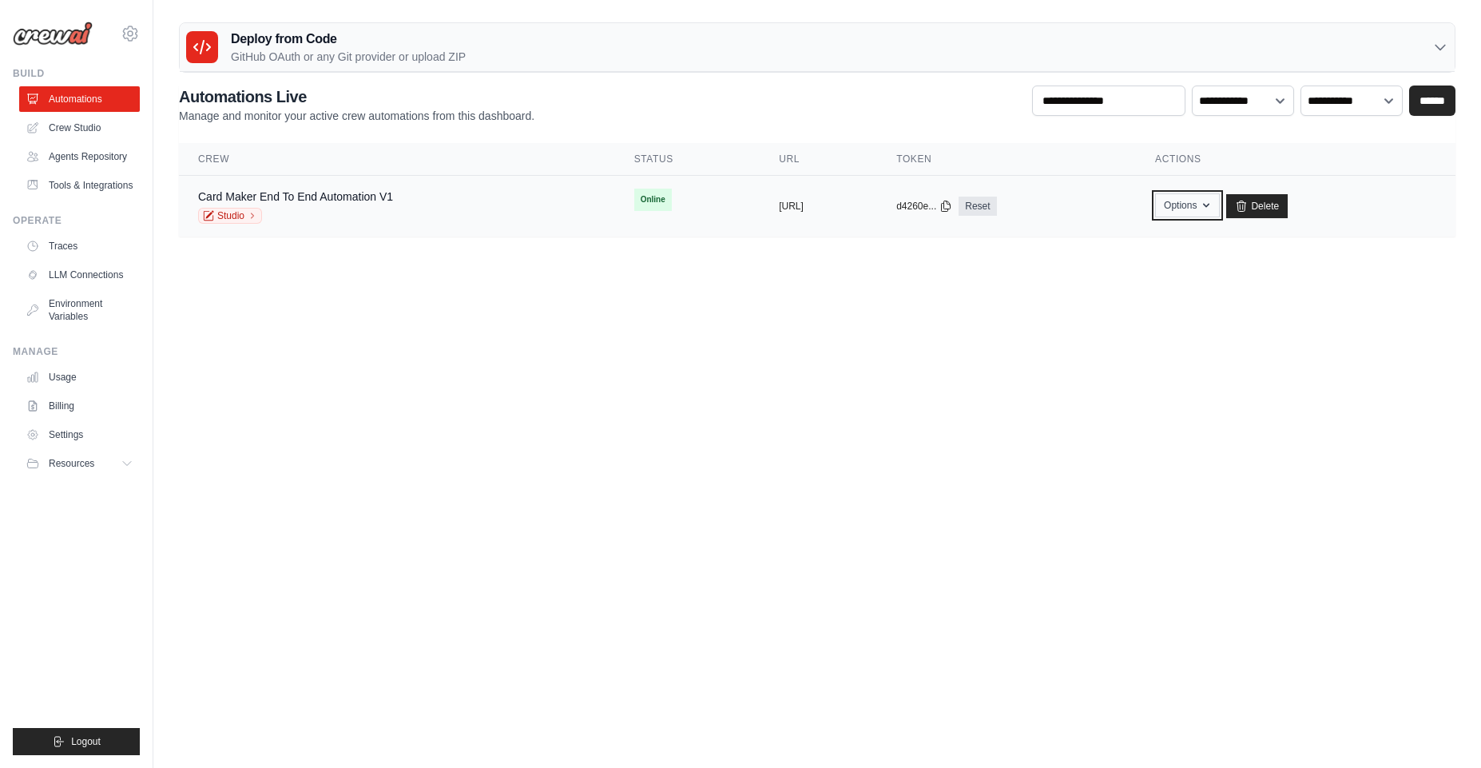
click at [1220, 204] on button "Options" at bounding box center [1187, 205] width 65 height 24
click at [1164, 243] on link "Chat with this Crew" at bounding box center [1130, 242] width 179 height 29
click at [712, 307] on body "ambika@cwebconsultants.com Settings Build Automations" at bounding box center [740, 384] width 1481 height 768
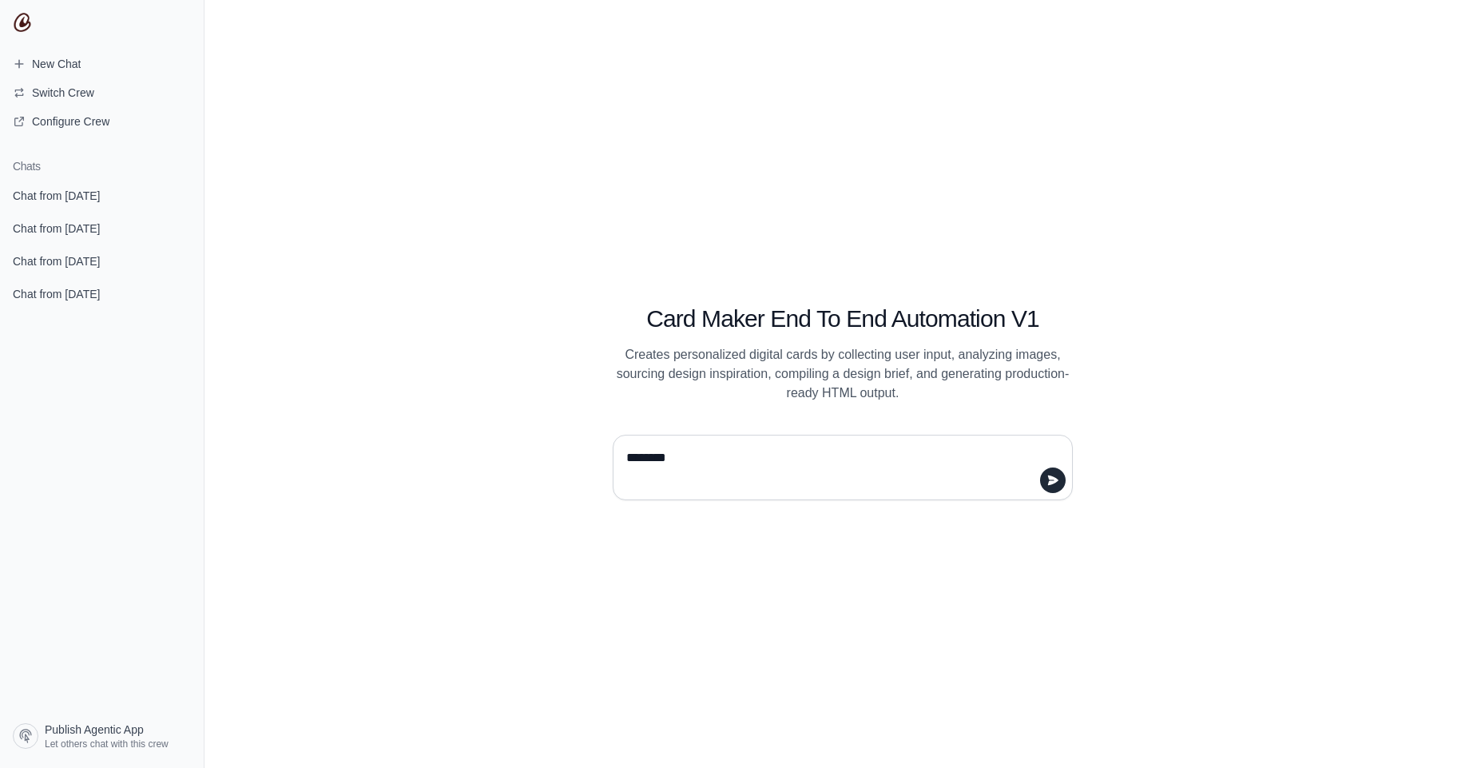
type textarea "******"
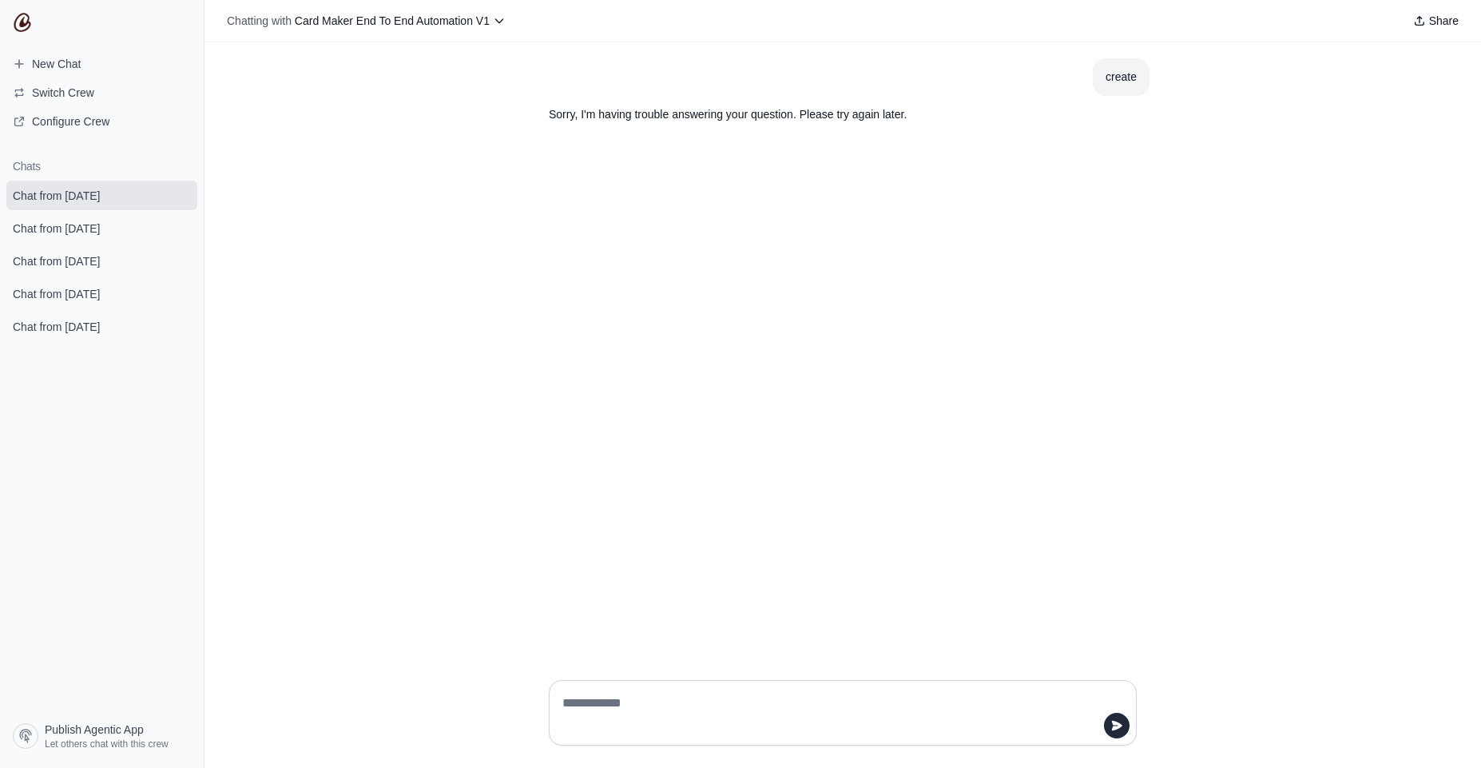
click at [663, 116] on p "Sorry, I'm having trouble answering your question. Please try again later." at bounding box center [804, 114] width 511 height 18
click at [680, 383] on div "create Sorry, I'm having trouble answering your question. Please try again late…" at bounding box center [842, 354] width 1276 height 625
click at [645, 690] on textarea at bounding box center [838, 712] width 558 height 45
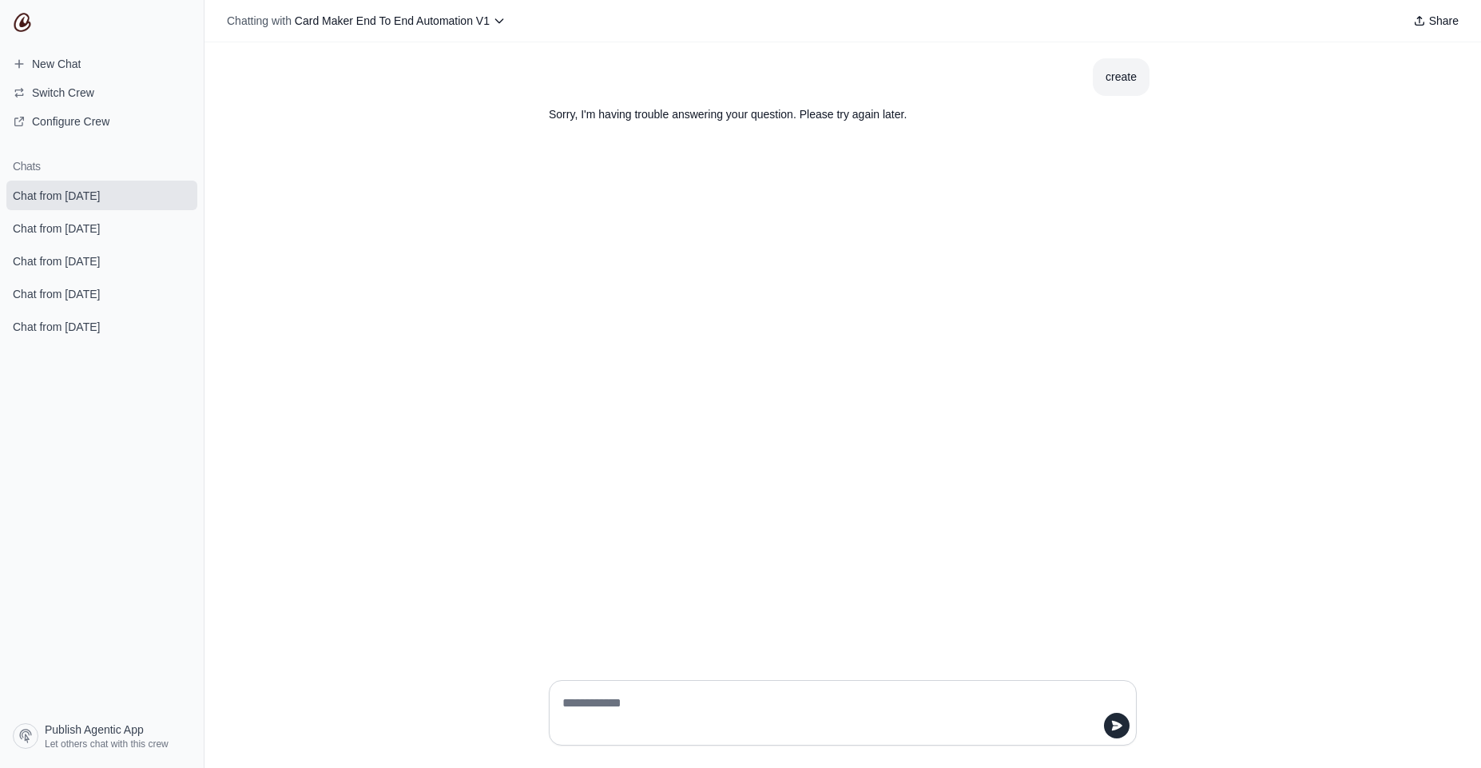
click at [645, 690] on textarea at bounding box center [838, 712] width 558 height 45
type textarea "**********"
click at [669, 201] on section "Sorry, the crew is offline. Please try again later." at bounding box center [804, 189] width 537 height 38
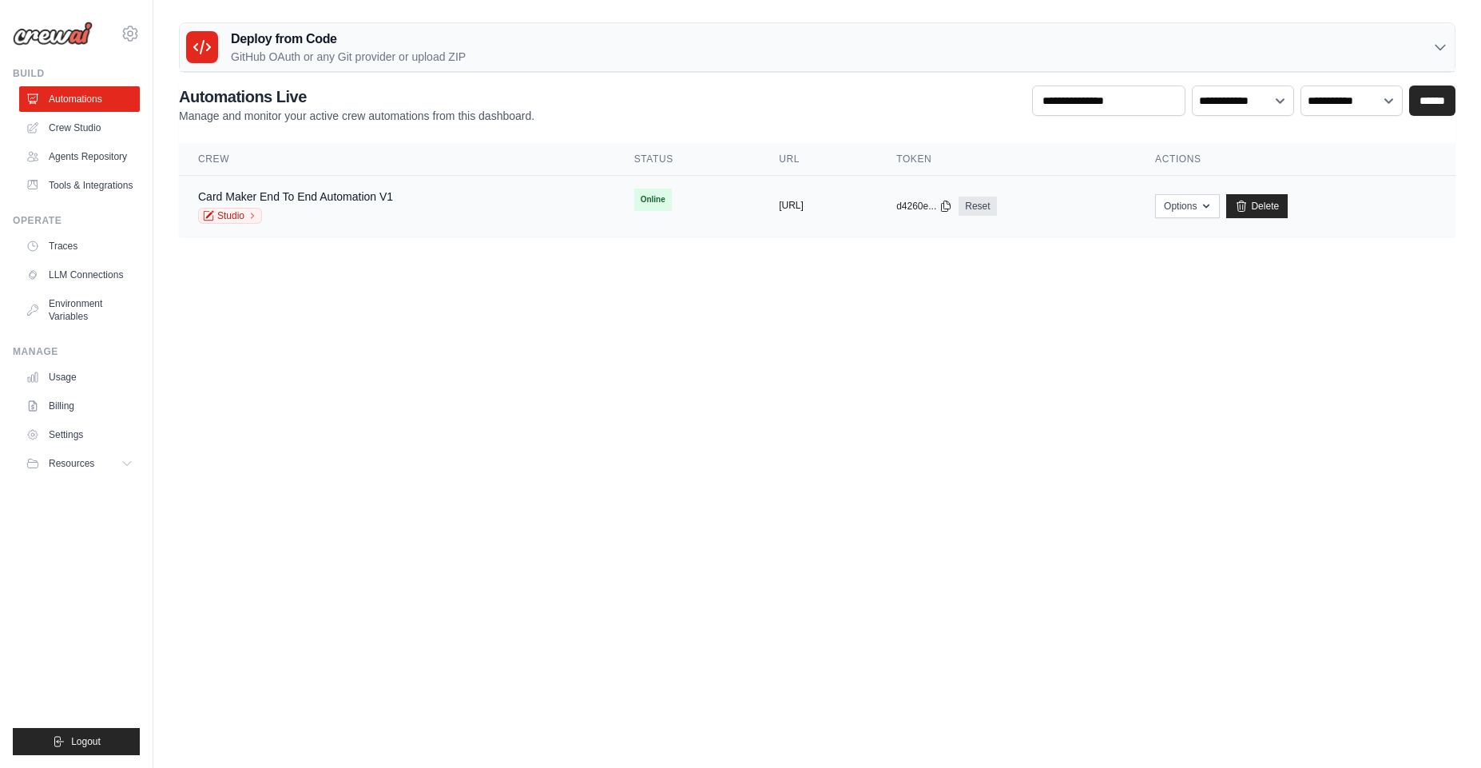
click at [804, 208] on button "[URL]" at bounding box center [791, 205] width 25 height 13
click at [1220, 204] on button "Options" at bounding box center [1187, 205] width 65 height 24
click at [338, 193] on link "Card Maker End To End Automation V1" at bounding box center [295, 196] width 195 height 13
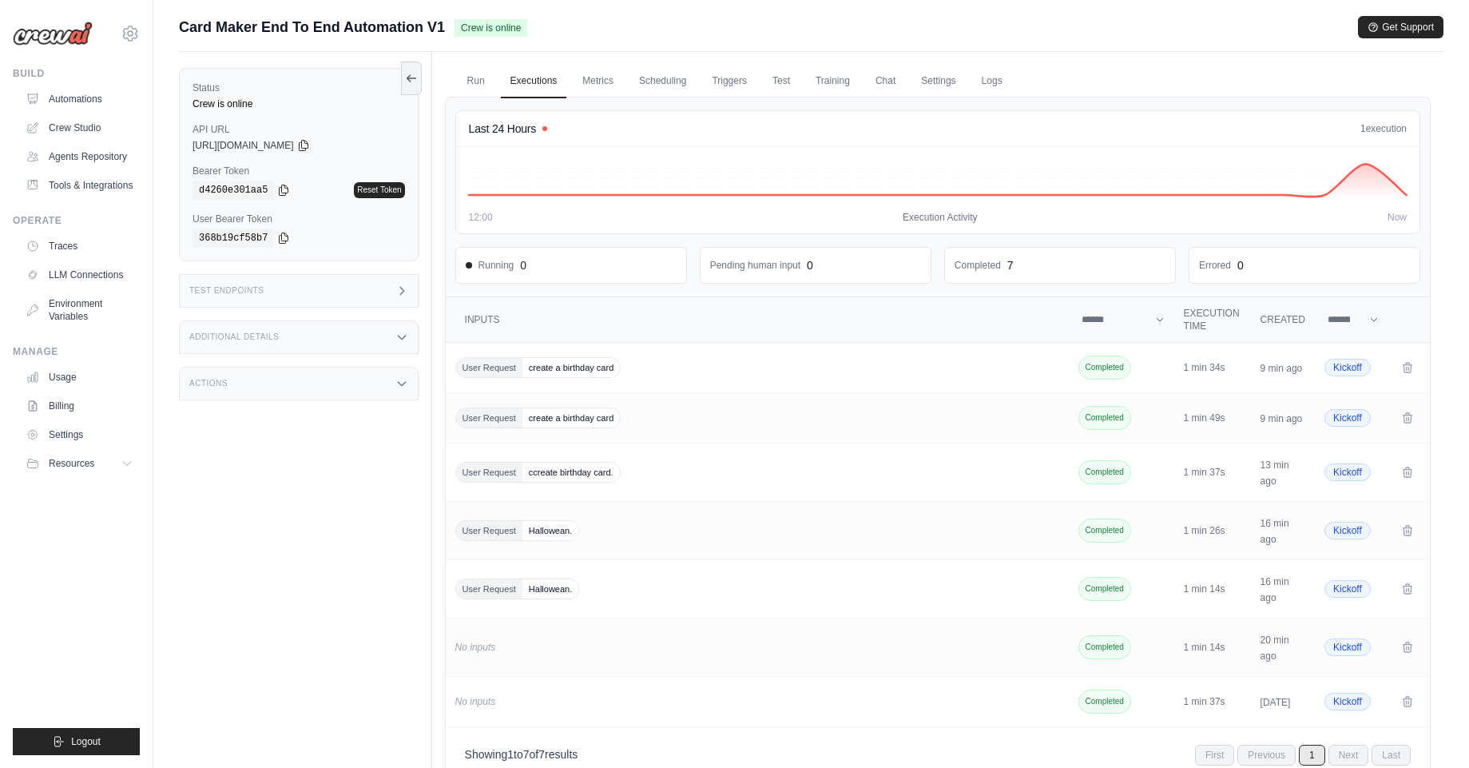
click at [363, 404] on div "Status Crew is online API URL copied https://card-maker-end-to-end-automation-v…" at bounding box center [305, 436] width 253 height 768
click at [368, 385] on div "Actions" at bounding box center [299, 384] width 240 height 34
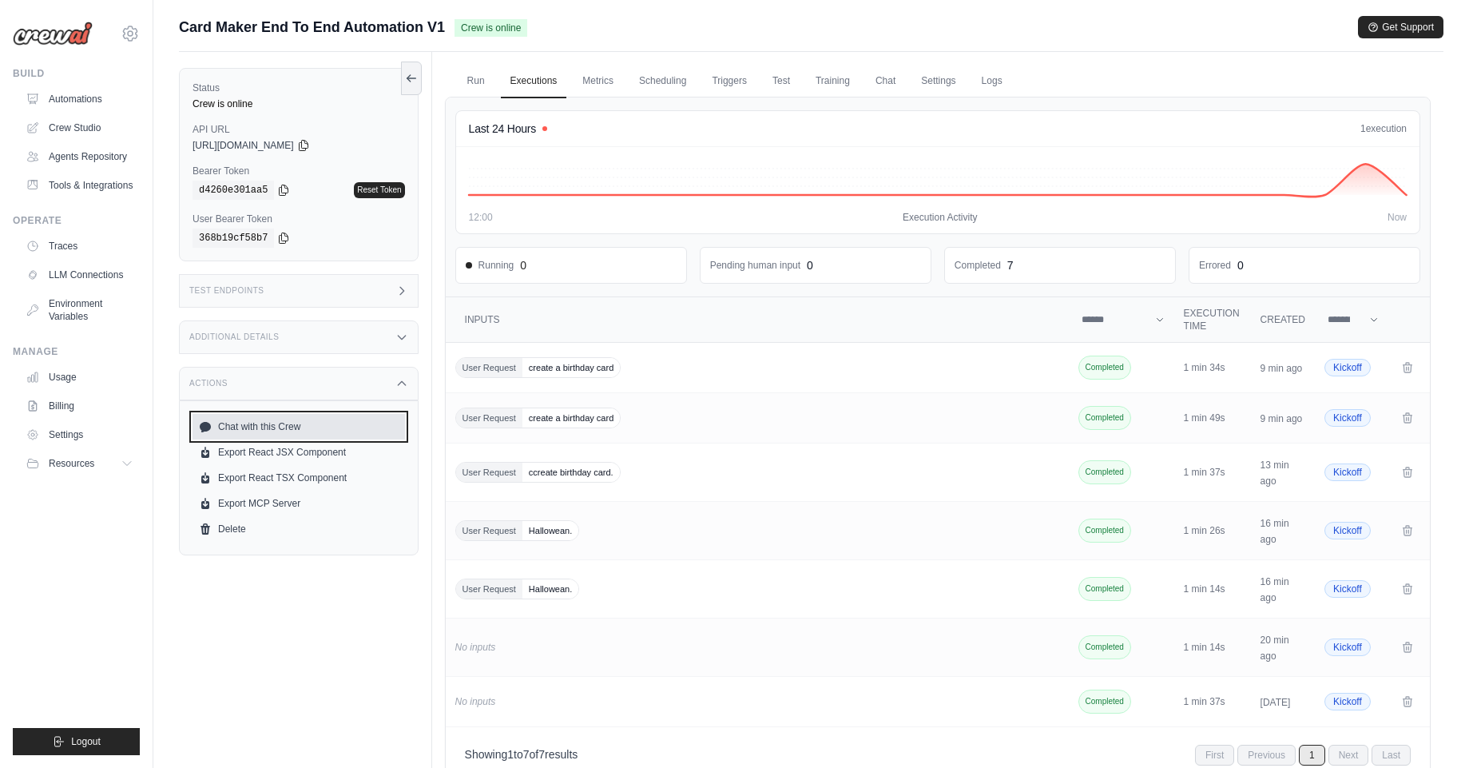
click at [348, 432] on link "Chat with this Crew" at bounding box center [298, 427] width 212 height 26
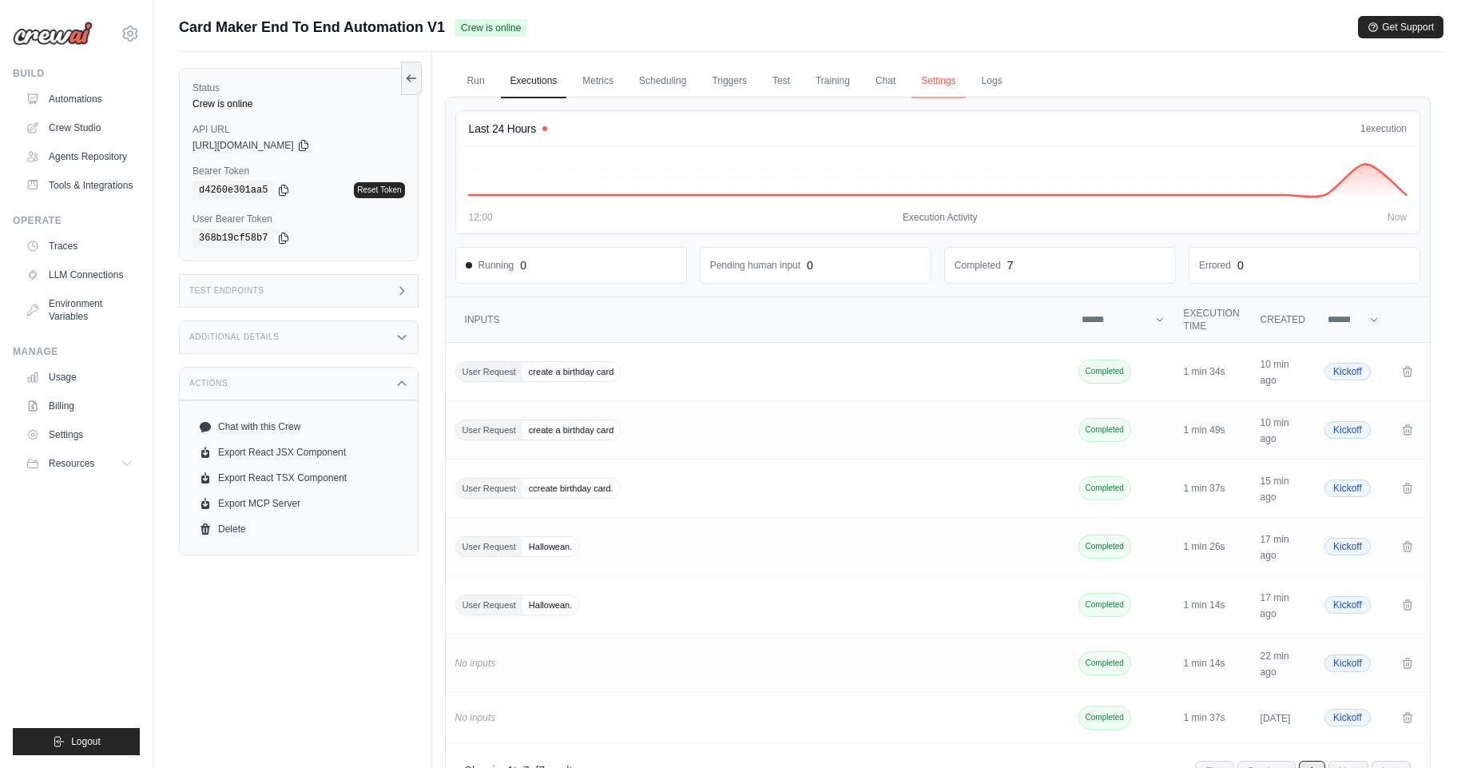
click at [950, 77] on link "Settings" at bounding box center [938, 82] width 54 height 34
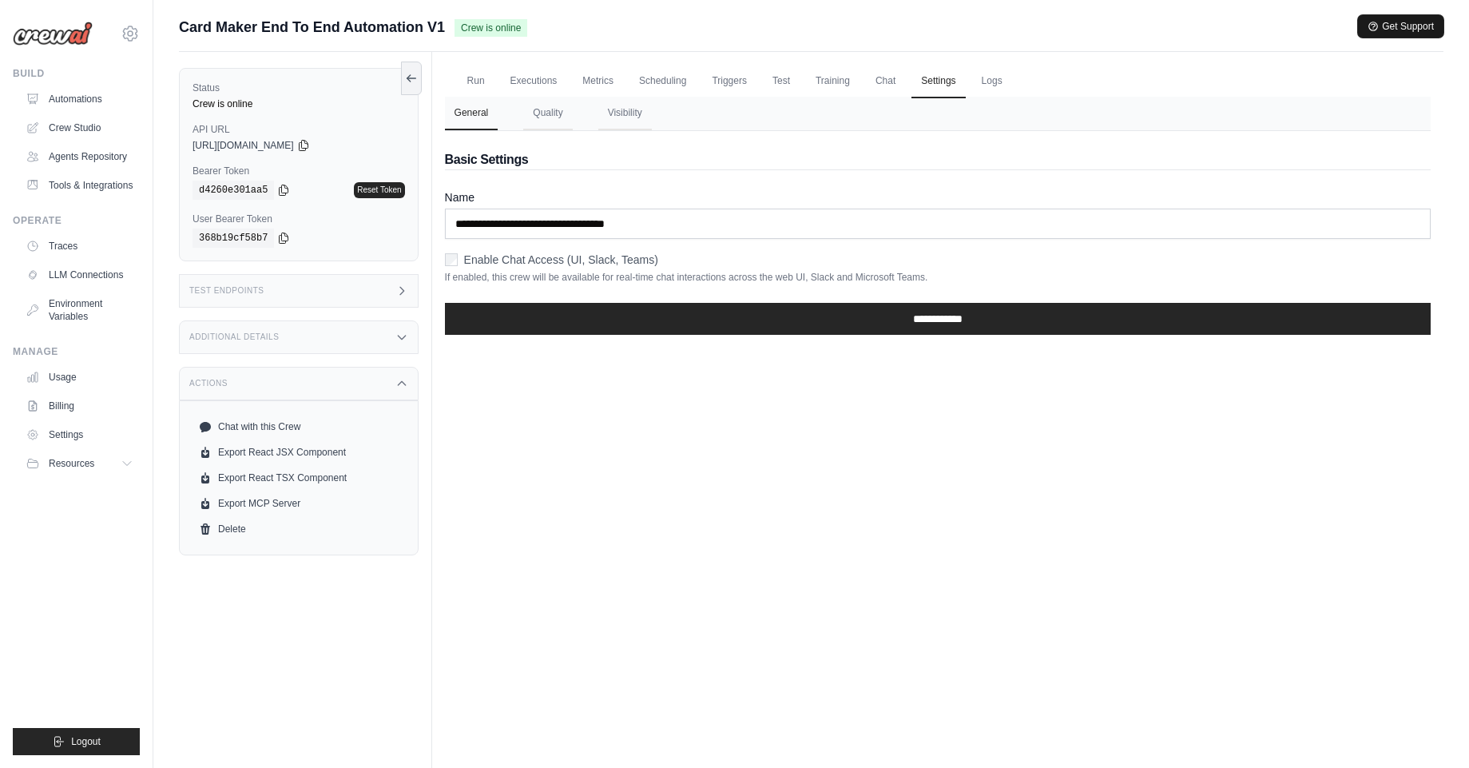
click at [1401, 27] on button "Get Support" at bounding box center [1400, 26] width 85 height 22
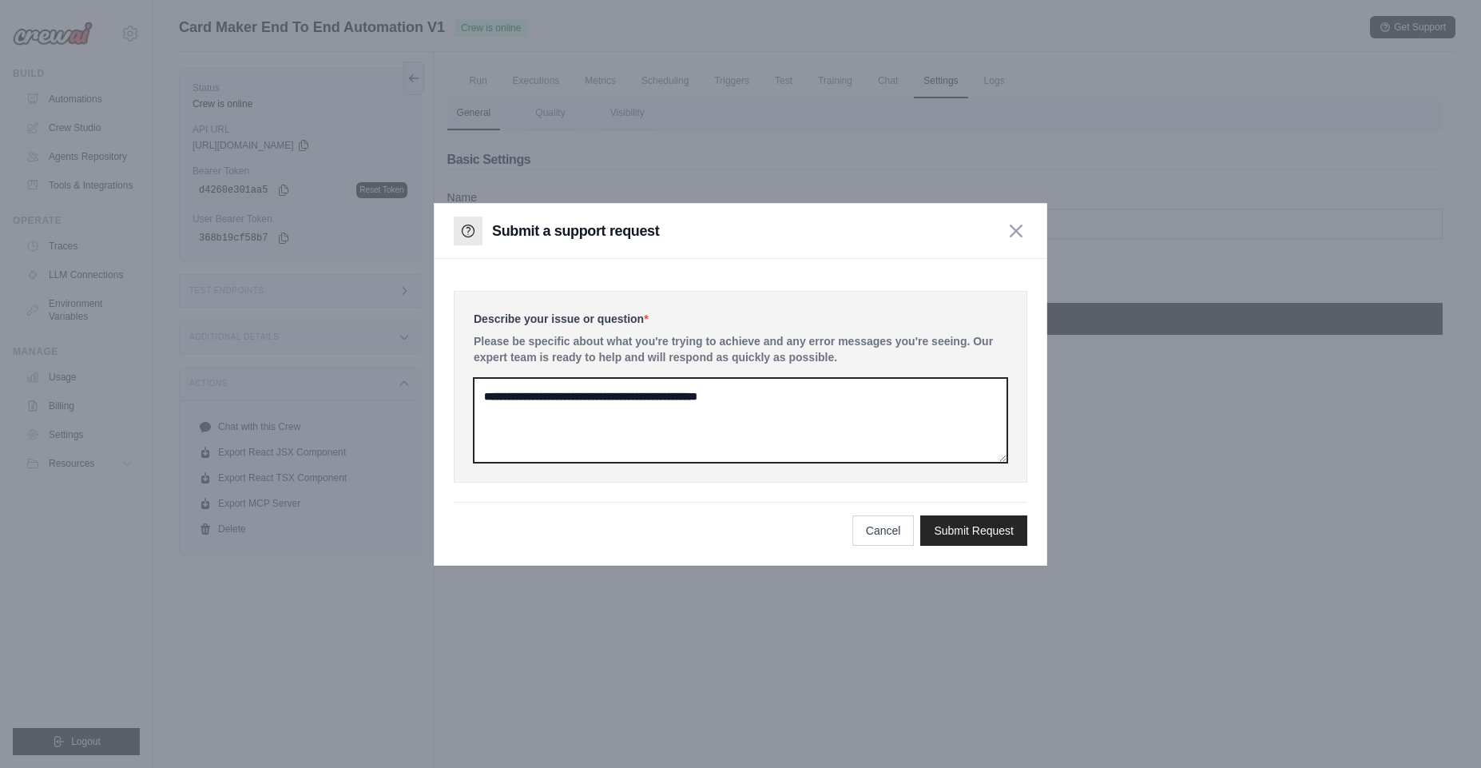
click at [689, 405] on textarea at bounding box center [741, 420] width 534 height 85
paste textarea "**********"
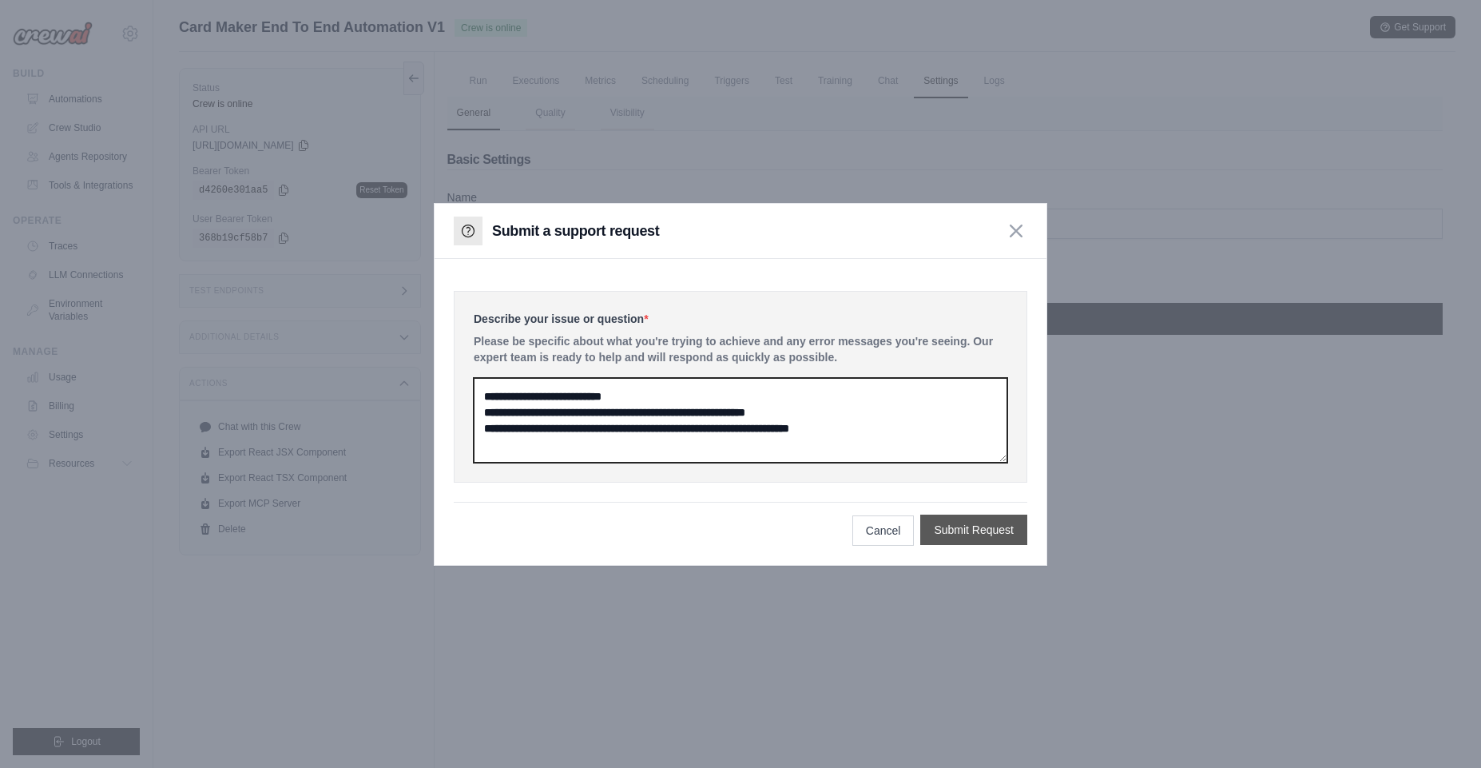
type textarea "**********"
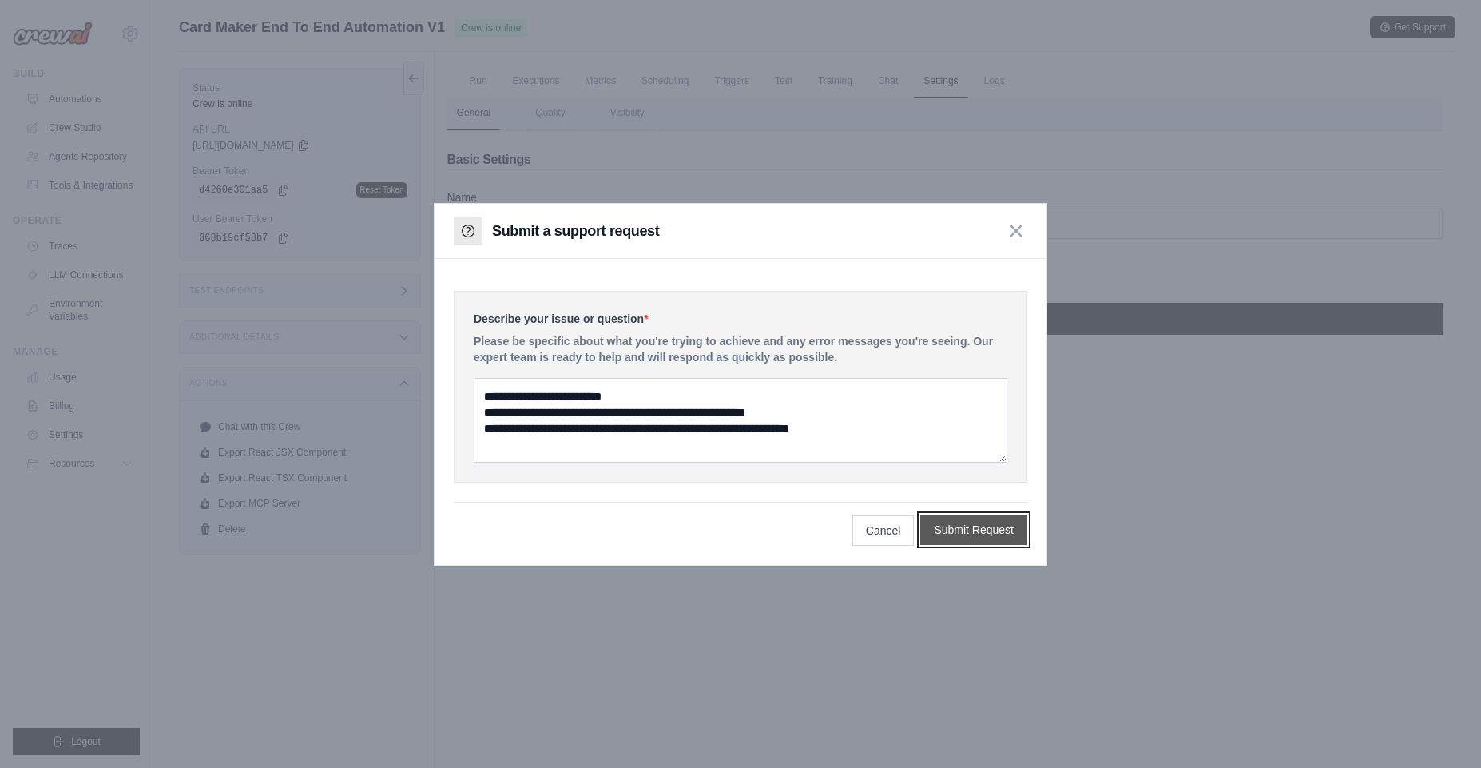
click at [949, 531] on button "Submit Request" at bounding box center [973, 529] width 107 height 30
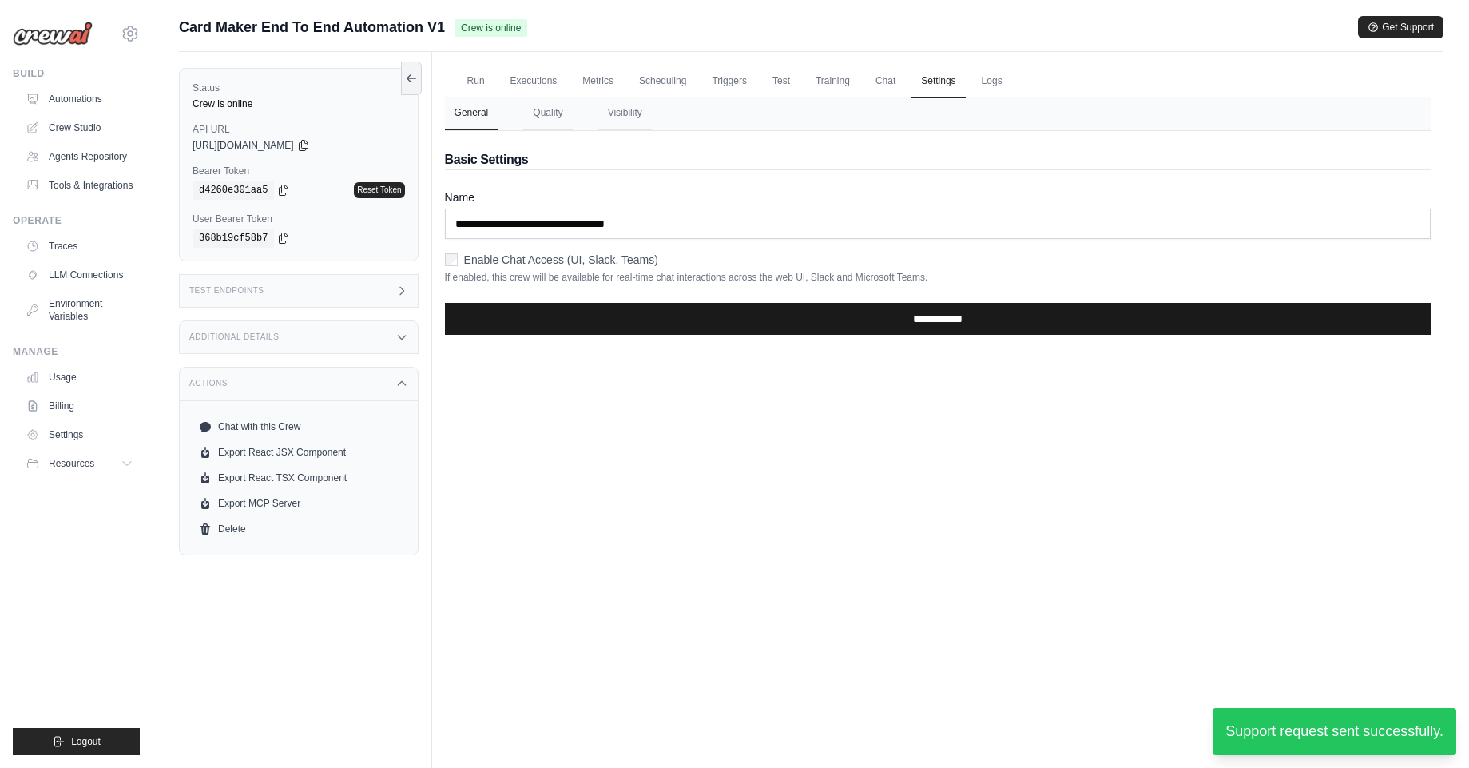
click at [958, 327] on input "**********" at bounding box center [938, 319] width 986 height 32
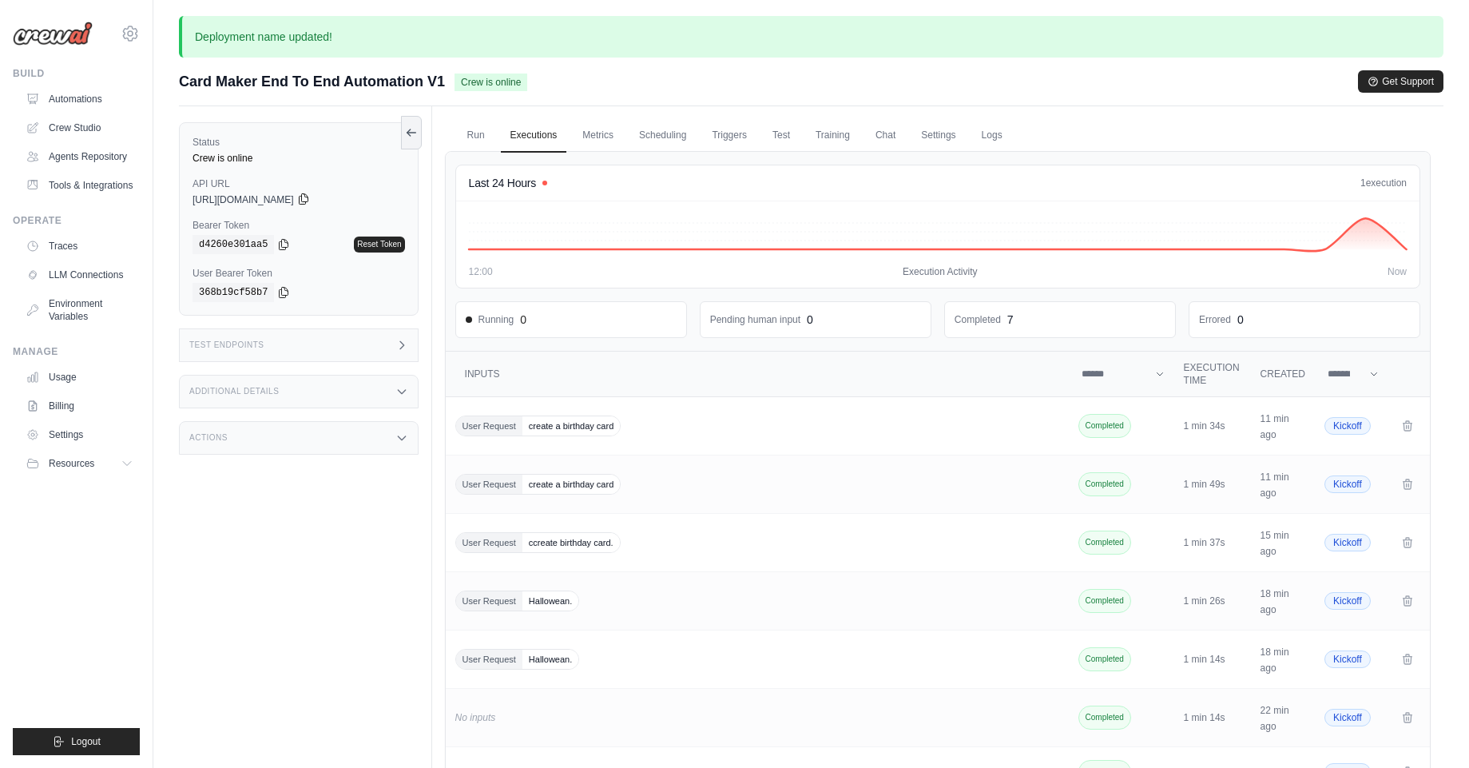
click at [310, 199] on icon at bounding box center [303, 198] width 13 height 13
click at [70, 83] on div "Build Automations Crew Studio Agents Repository Tools & Integrations" at bounding box center [76, 132] width 127 height 131
click at [81, 105] on link "Automations" at bounding box center [81, 99] width 121 height 26
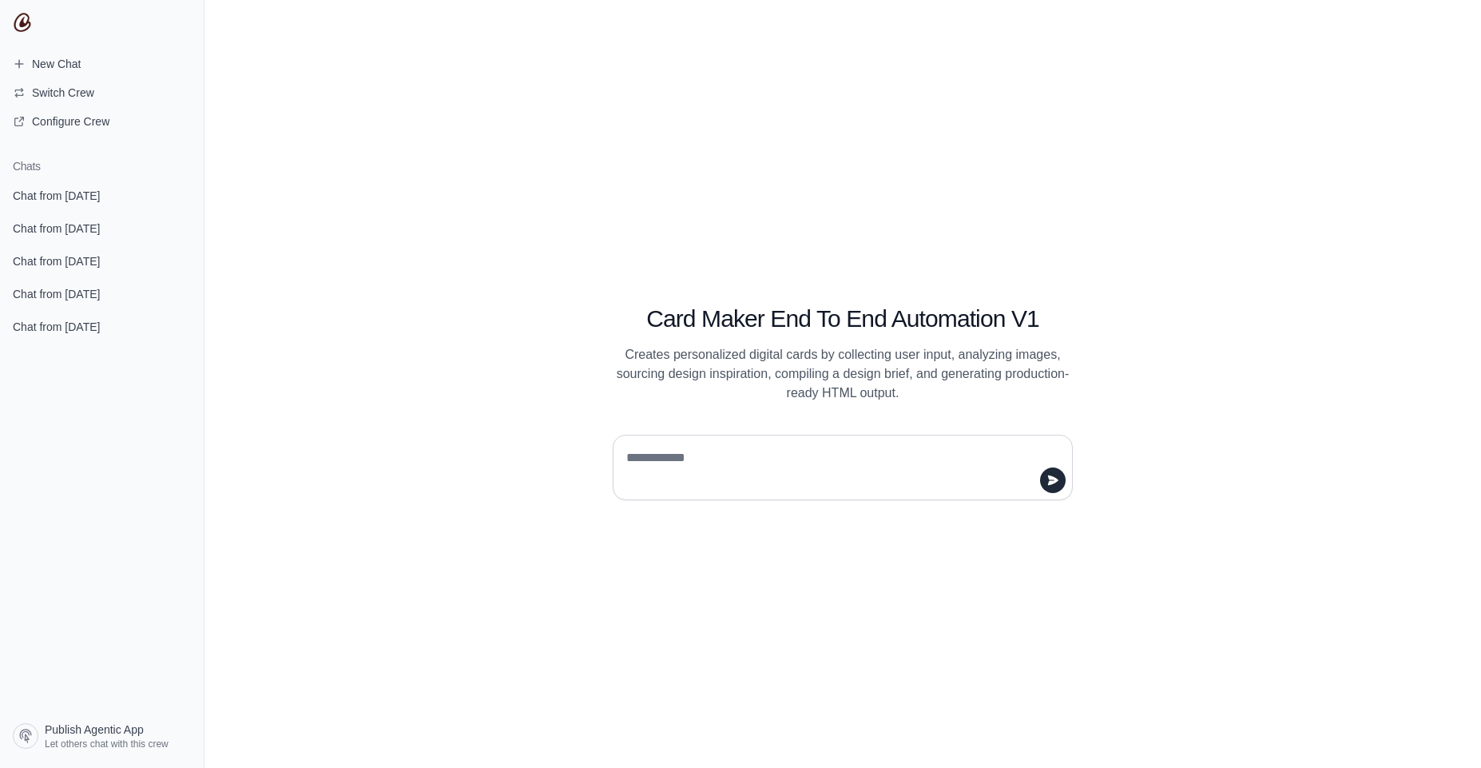
click at [667, 455] on textarea at bounding box center [838, 467] width 430 height 45
type textarea "**********"
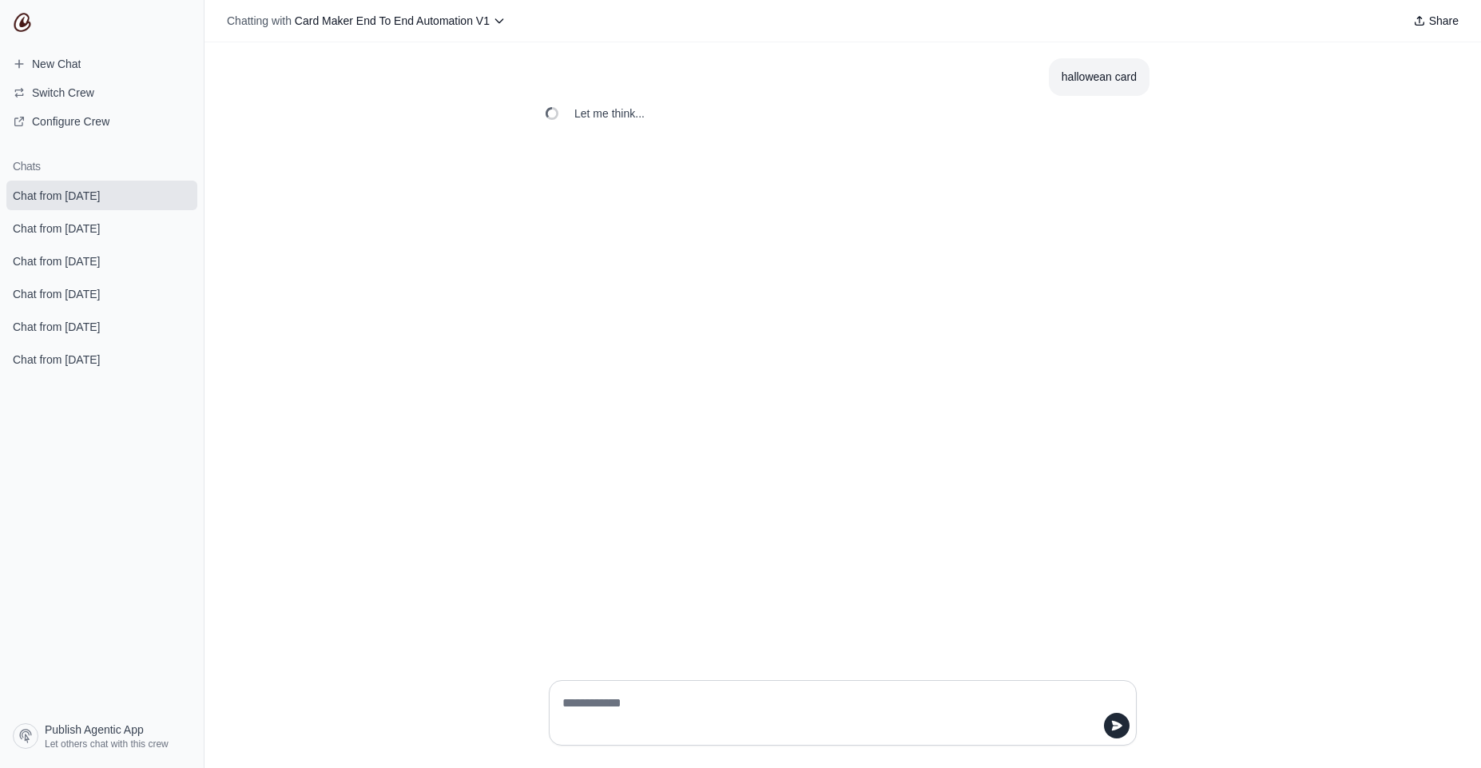
click at [601, 118] on span "Let me think..." at bounding box center [609, 113] width 70 height 16
click at [601, 115] on span "Let me think..." at bounding box center [609, 113] width 70 height 16
click at [601, 114] on span "Let me think..." at bounding box center [609, 113] width 70 height 16
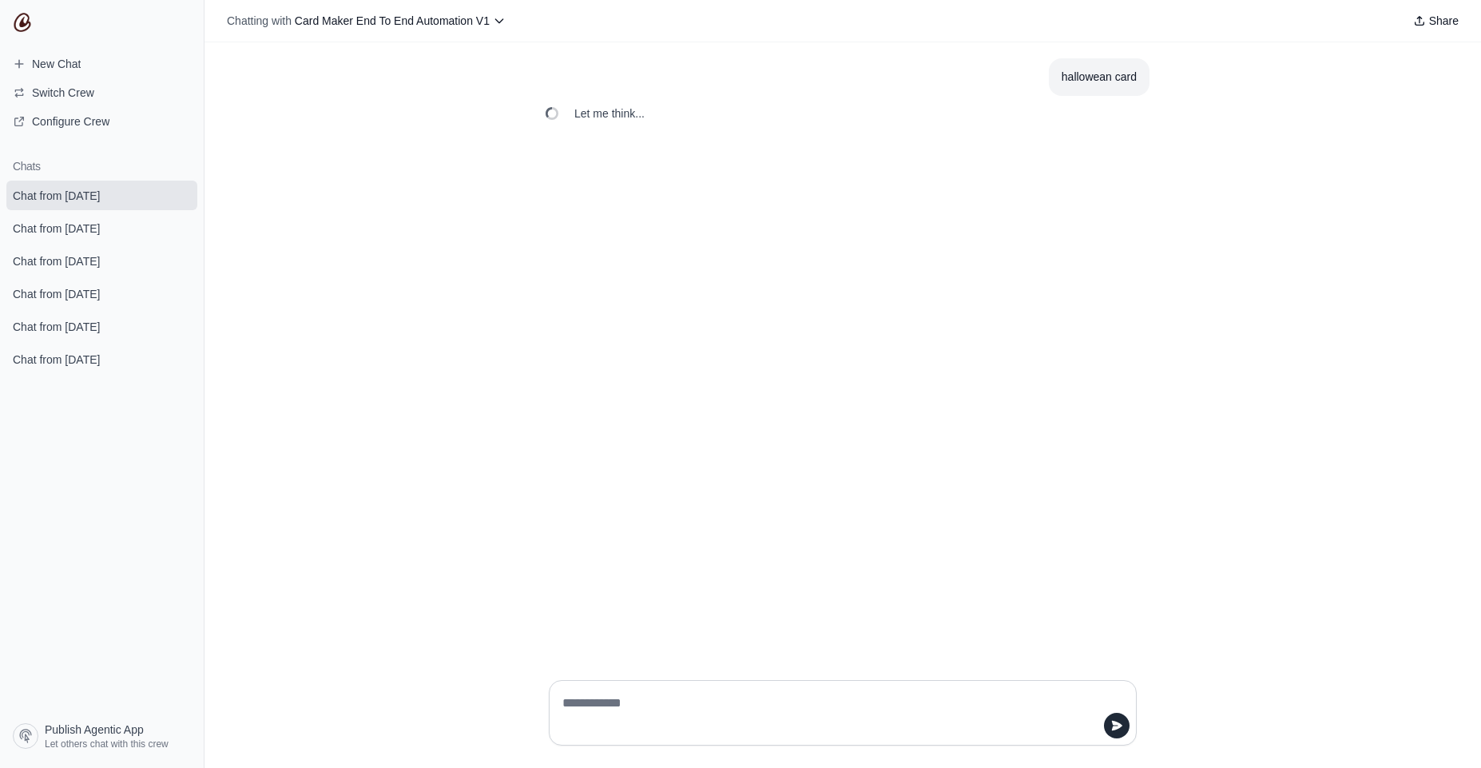
click at [834, 129] on div "Let me think..." at bounding box center [842, 113] width 613 height 35
click at [622, 115] on span "Let me think..." at bounding box center [609, 113] width 70 height 16
click at [684, 256] on div "hallowean card Sorry, I'm having trouble answering your question. Please try ag…" at bounding box center [842, 354] width 1276 height 625
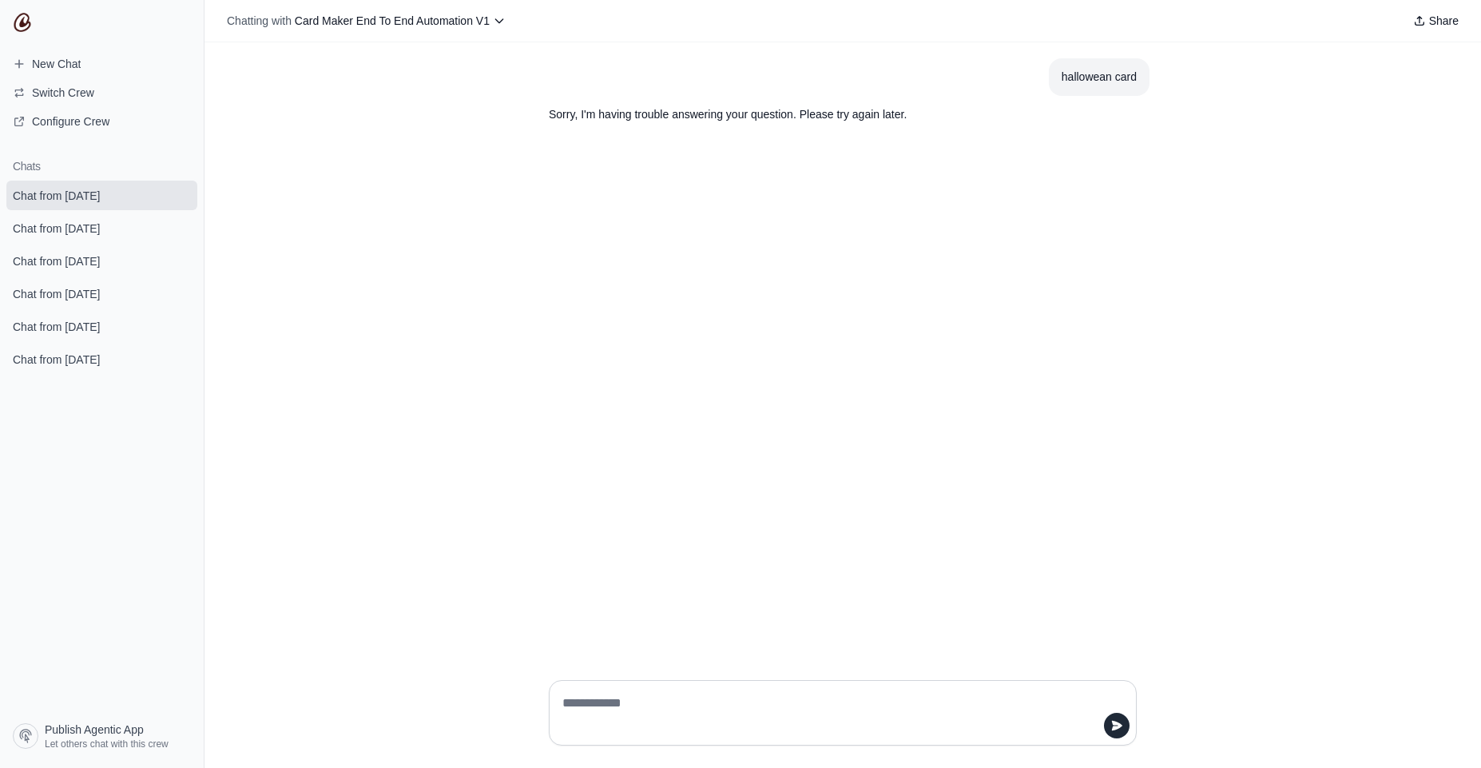
click at [722, 303] on div "hallowean card Sorry, I'm having trouble answering your question. Please try ag…" at bounding box center [842, 354] width 1276 height 625
copy div "Sorry, I'm having trouble answering your question. Please try again later."
click at [633, 99] on section "Sorry, I'm having trouble answering your question. Please try again later." at bounding box center [804, 115] width 537 height 38
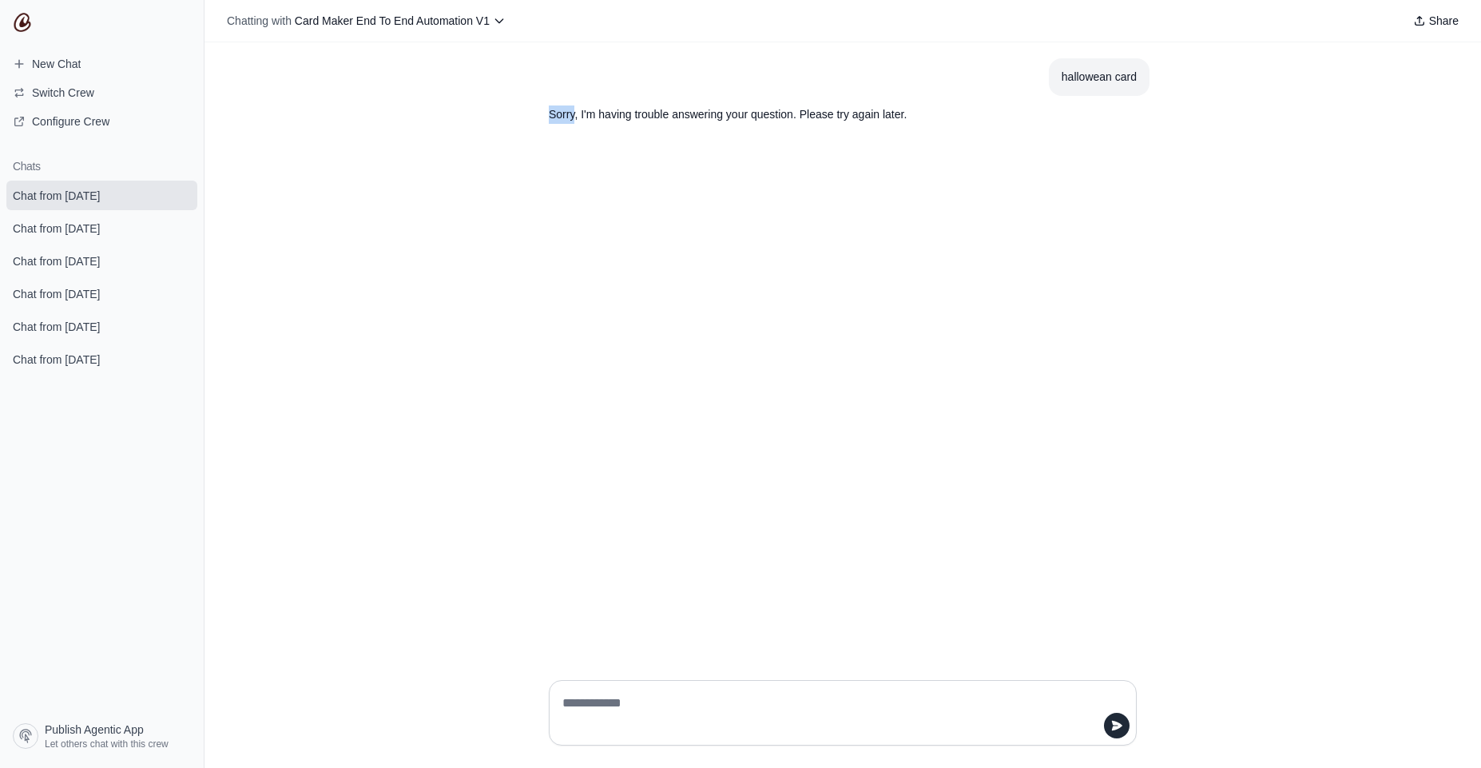
click at [633, 99] on section "Sorry, I'm having trouble answering your question. Please try again later." at bounding box center [804, 115] width 537 height 38
click at [610, 686] on div at bounding box center [843, 712] width 588 height 65
click at [610, 707] on textarea at bounding box center [838, 712] width 558 height 45
type textarea "**********"
click at [693, 708] on textarea at bounding box center [838, 712] width 558 height 45
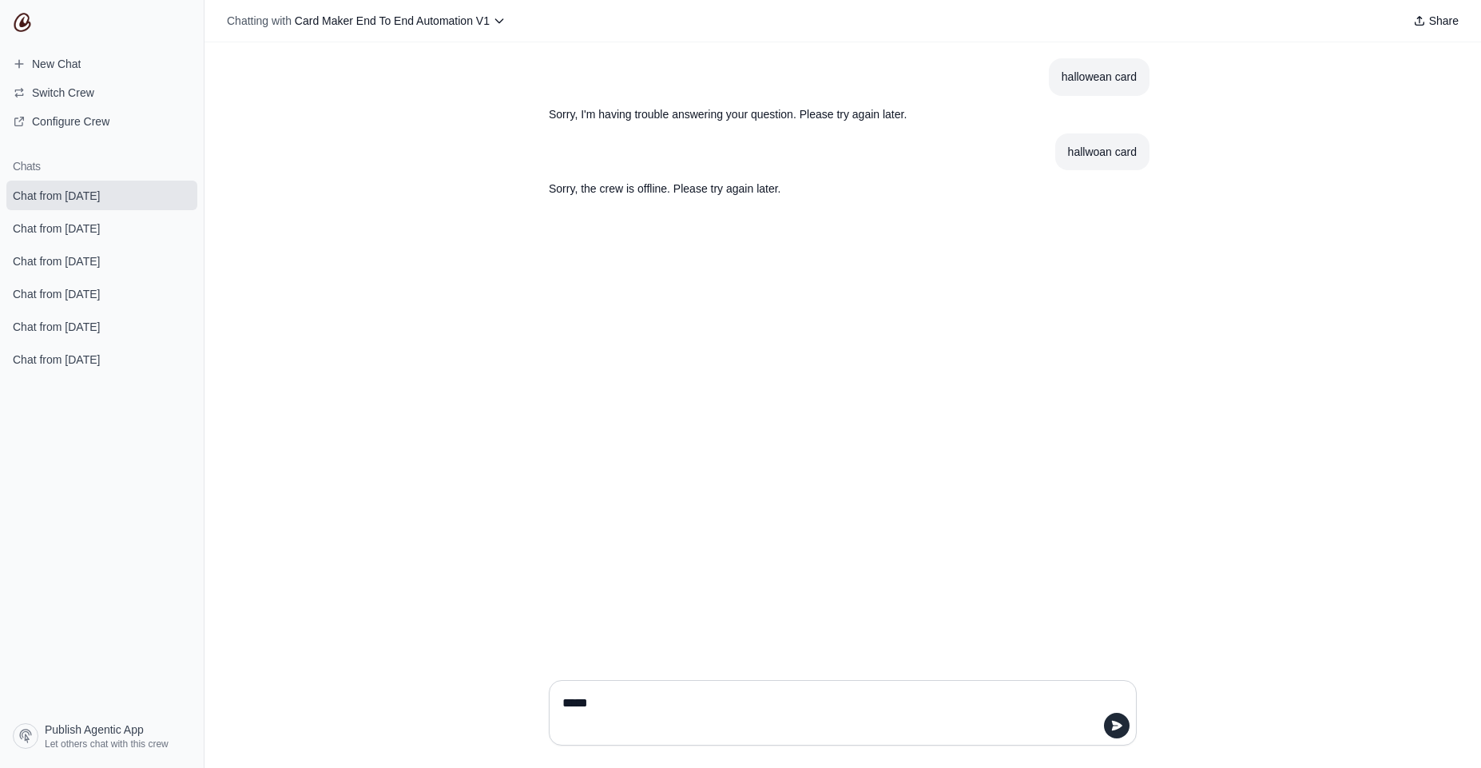
type textarea "******"
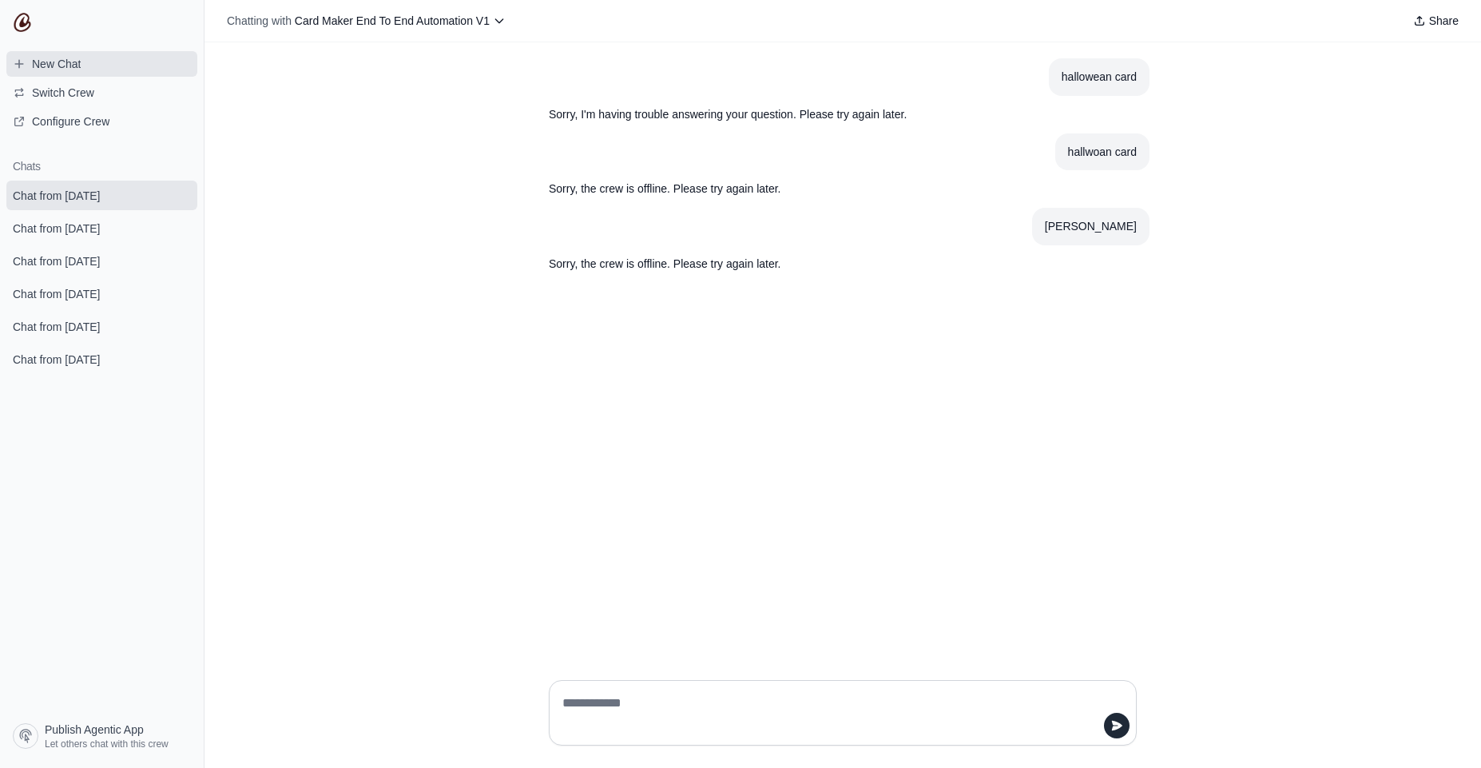
click at [118, 69] on link "New Chat" at bounding box center [101, 64] width 191 height 26
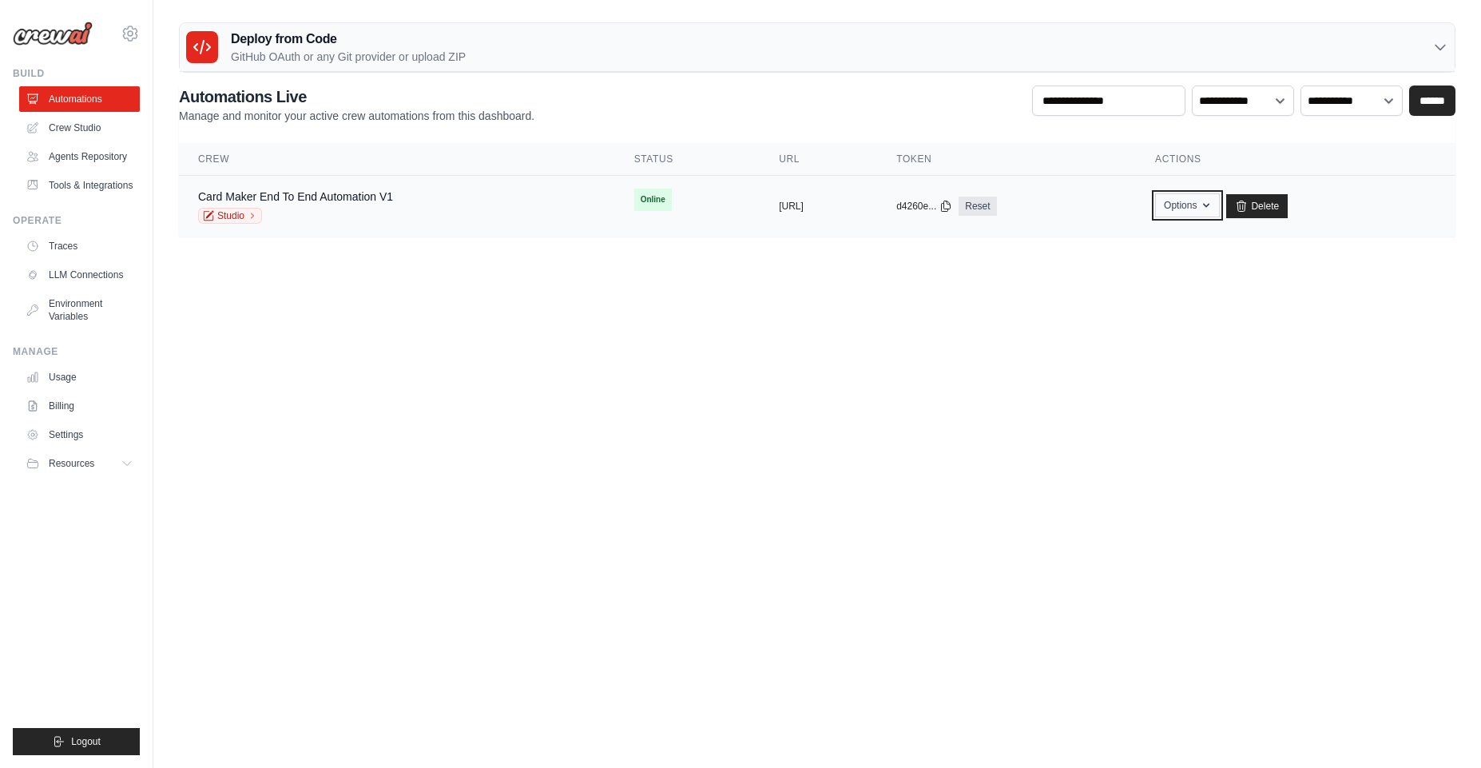
click at [1220, 212] on button "Options" at bounding box center [1187, 205] width 65 height 24
click at [1205, 245] on link "Chat with this Crew" at bounding box center [1130, 242] width 179 height 29
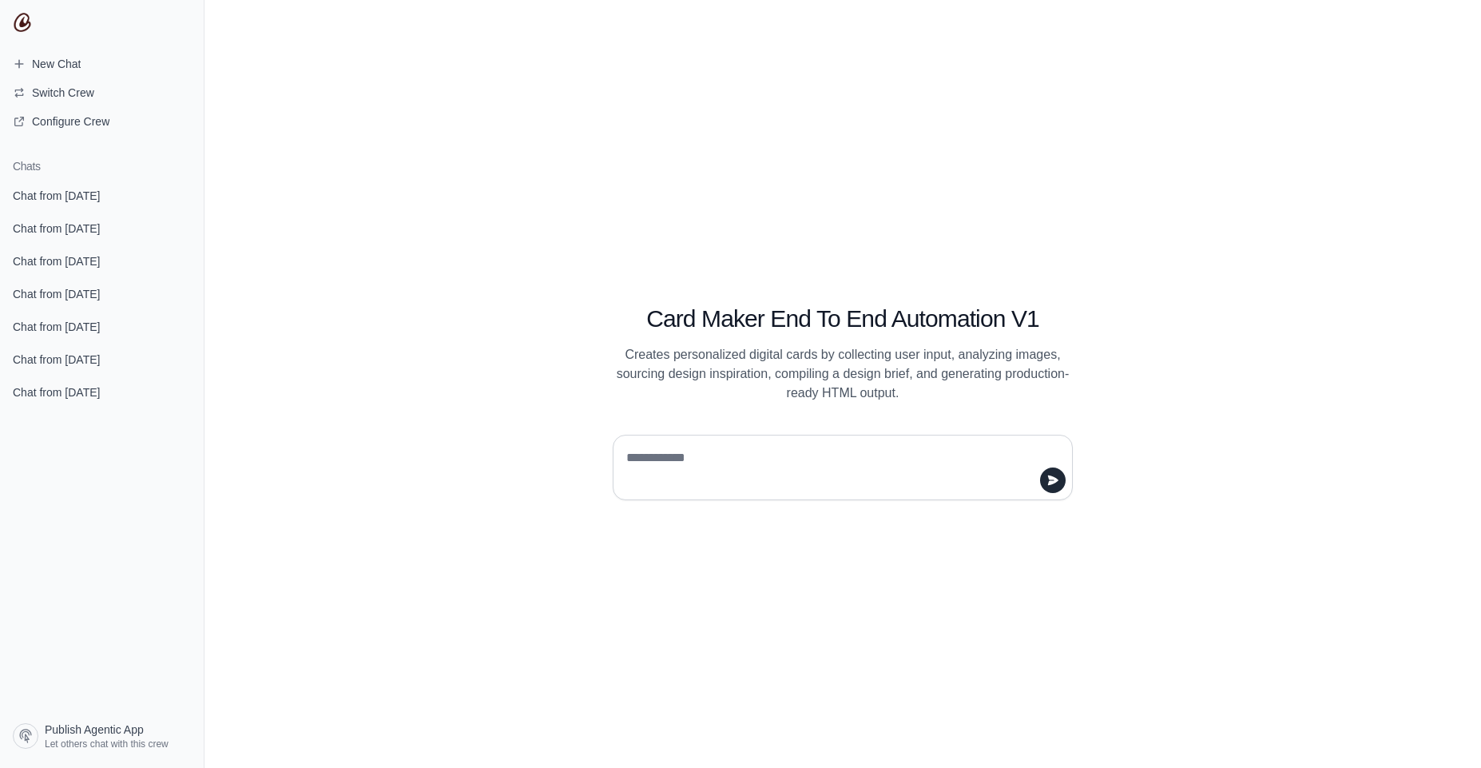
click at [684, 474] on textarea at bounding box center [838, 467] width 430 height 45
type textarea "****"
